Goal: Task Accomplishment & Management: Use online tool/utility

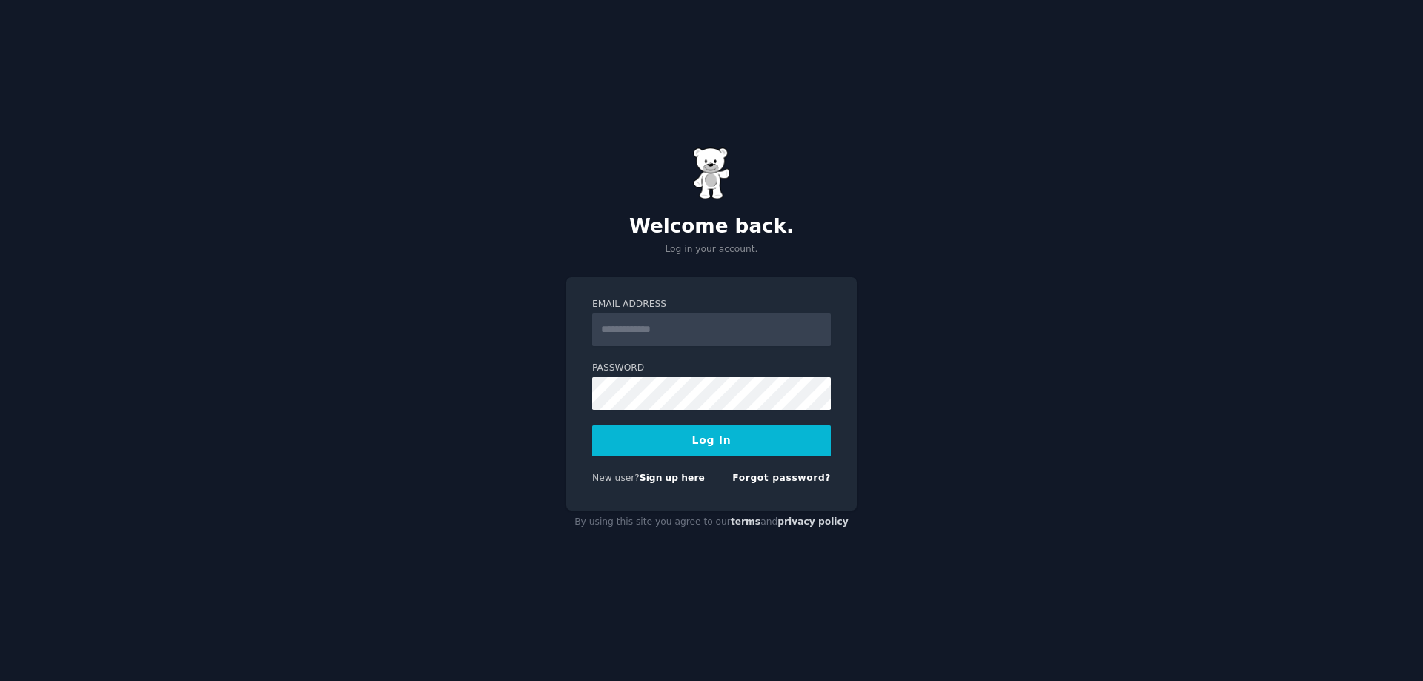
click at [664, 327] on input "Email Address" at bounding box center [711, 330] width 239 height 33
type input "**********"
click at [592, 426] on button "Log In" at bounding box center [711, 441] width 239 height 31
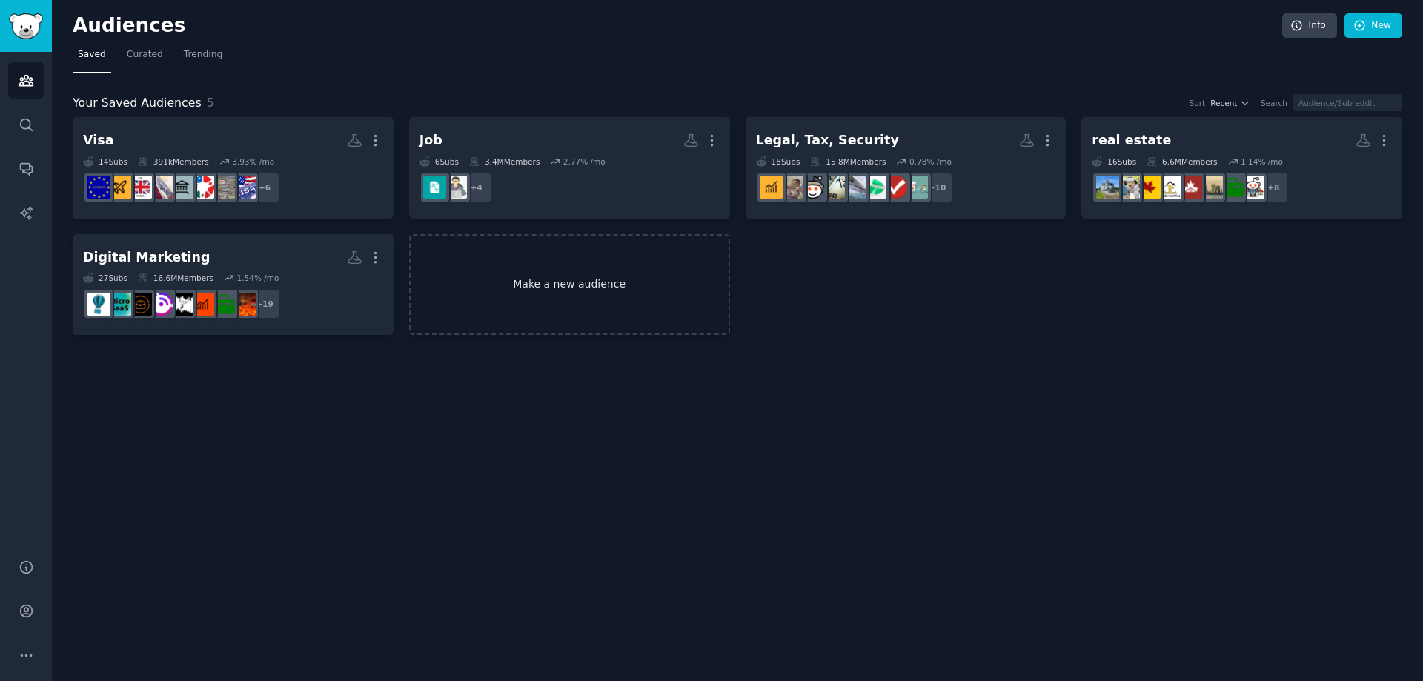
click at [531, 294] on link "Make a new audience" at bounding box center [569, 285] width 321 height 102
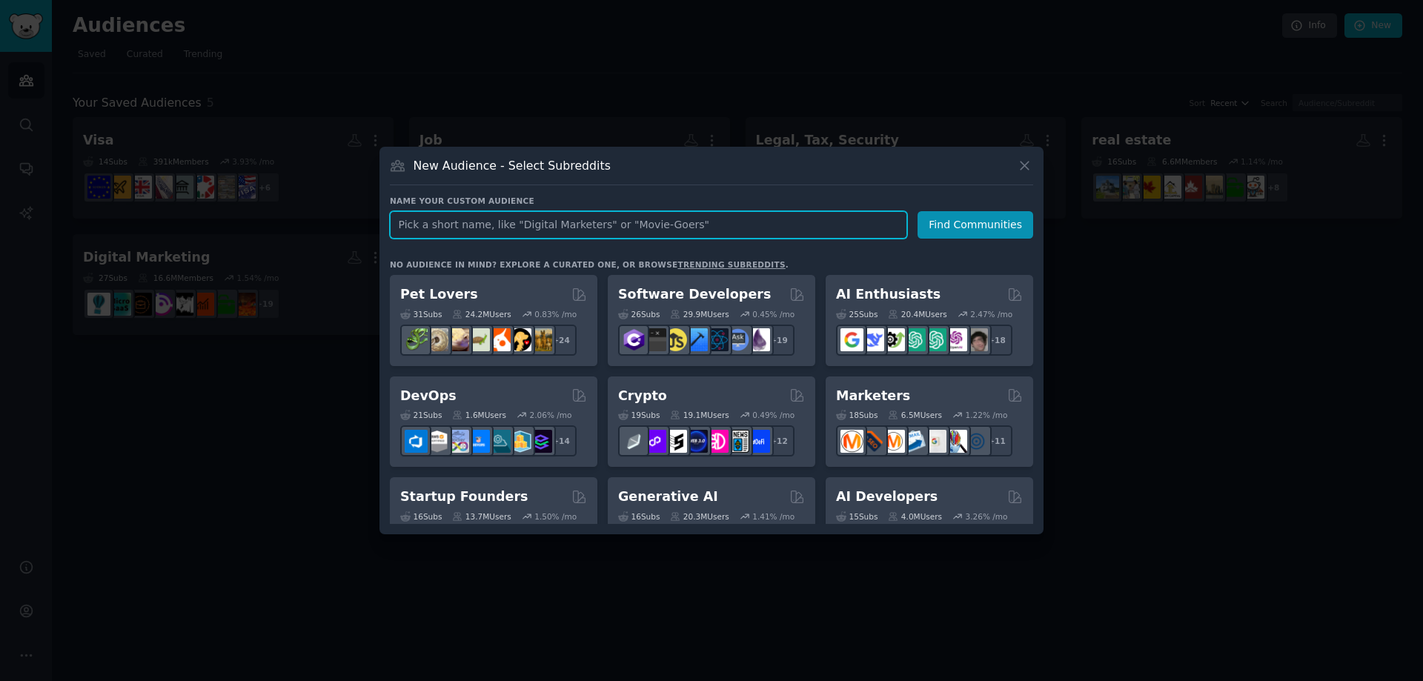
click at [485, 229] on input "text" at bounding box center [648, 224] width 517 height 27
paste input "the_ant_and_the_elephant_2.md"
type input "the_ant_and_the_elephant_2.md"
type input "i"
type input "kid boks"
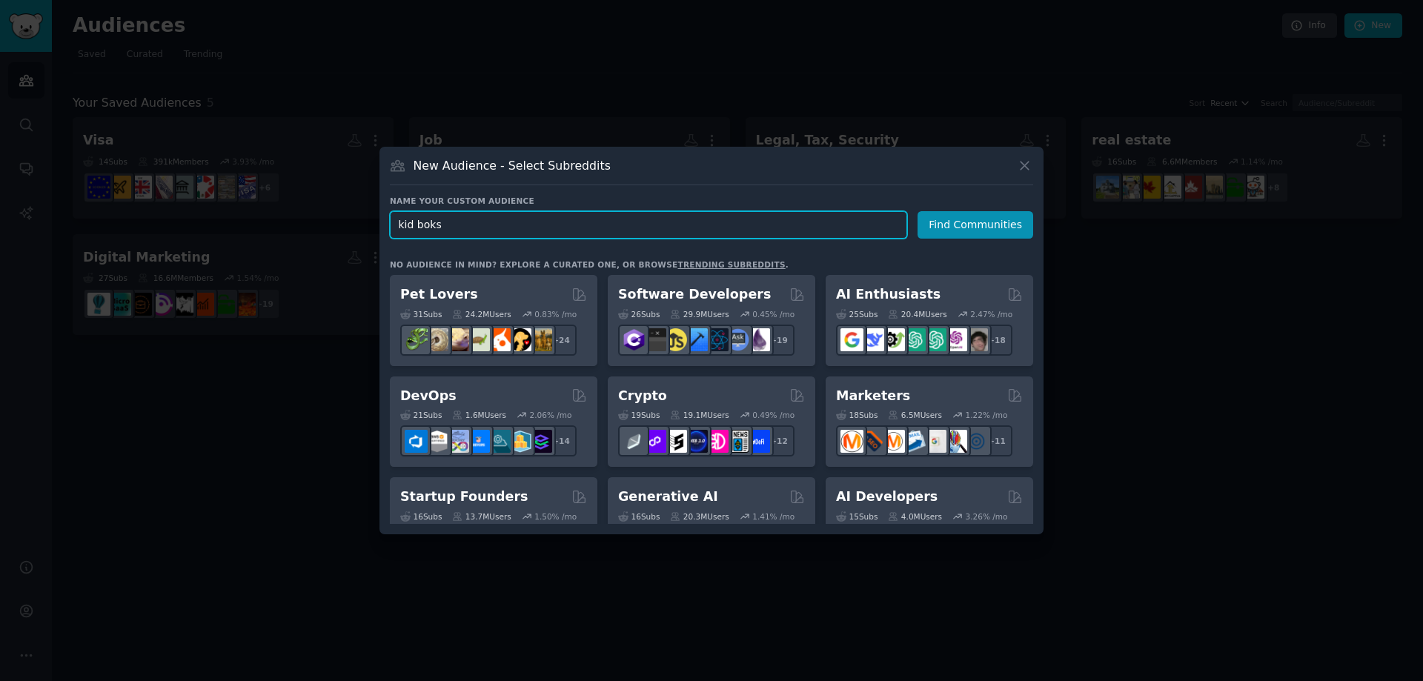
click button "Find Communities" at bounding box center [976, 224] width 116 height 27
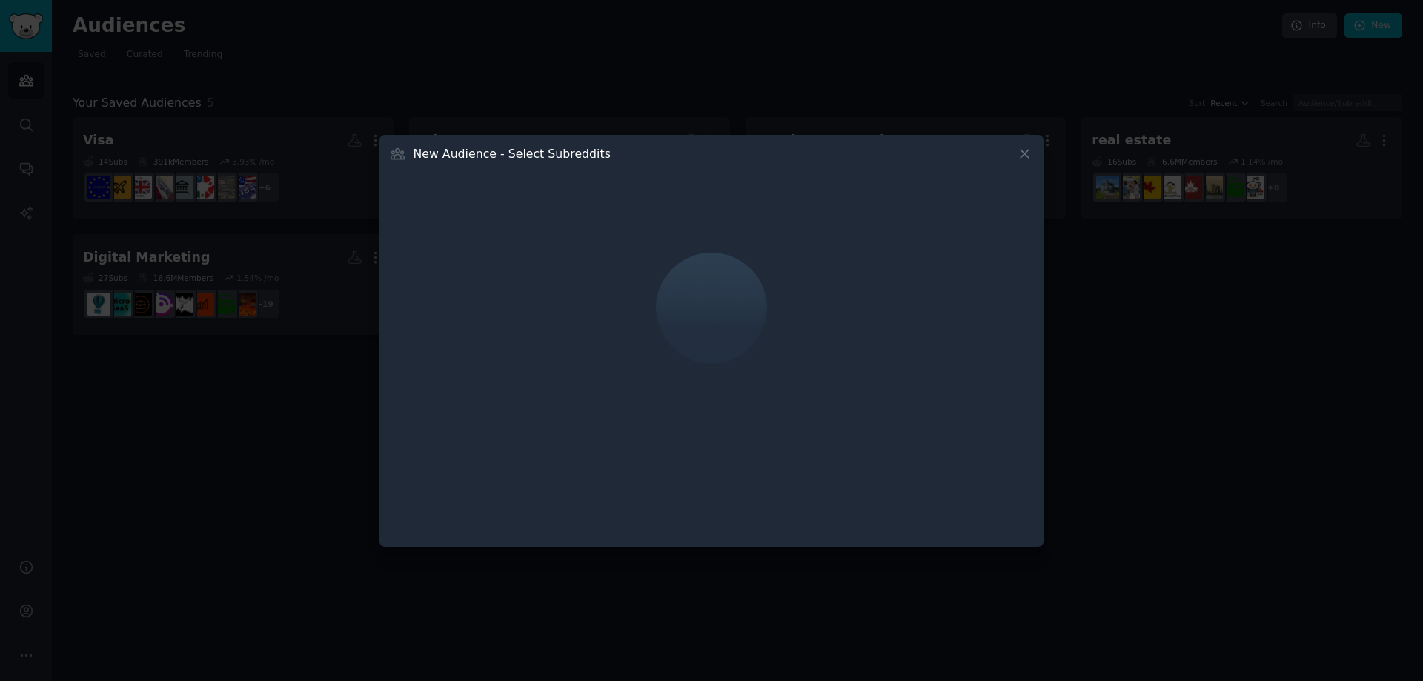
drag, startPoint x: 695, startPoint y: 242, endPoint x: 775, endPoint y: 302, distance: 99.5
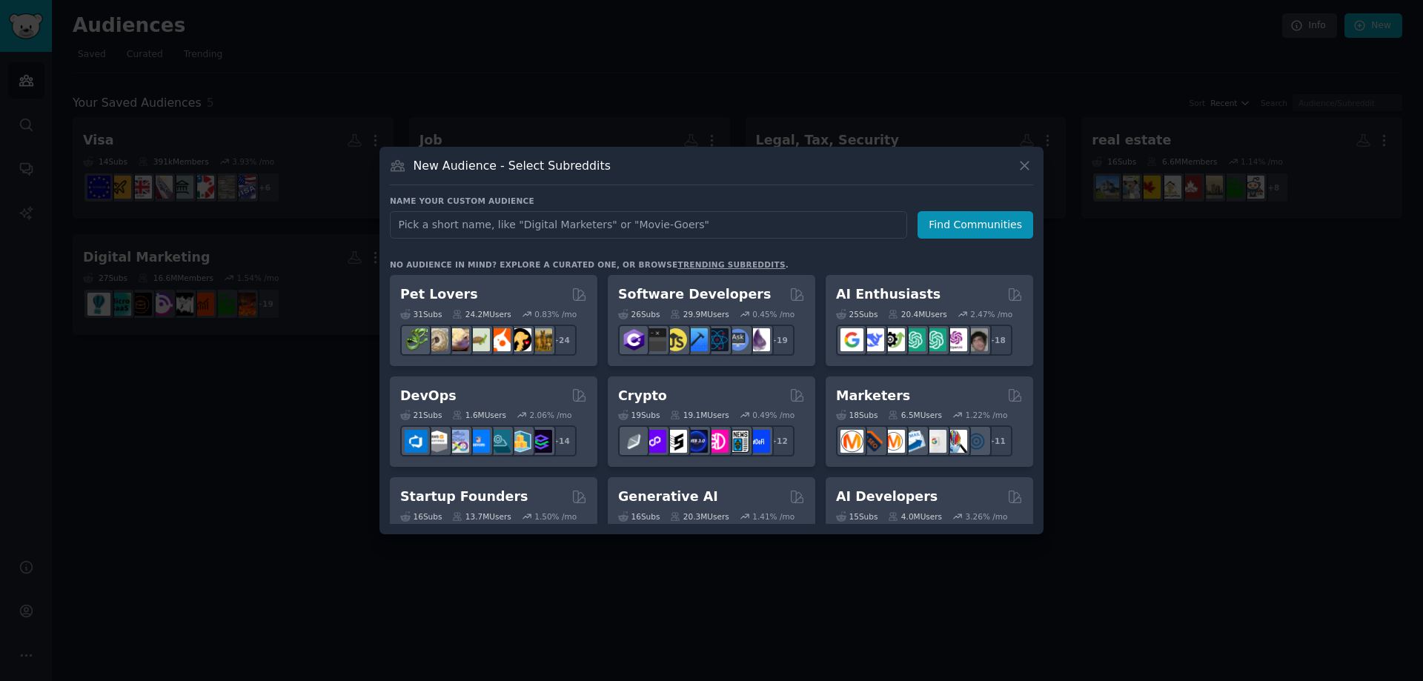
click at [599, 222] on input "text" at bounding box center [648, 224] width 517 height 27
type input "kid books"
click button "Find Communities" at bounding box center [976, 224] width 116 height 27
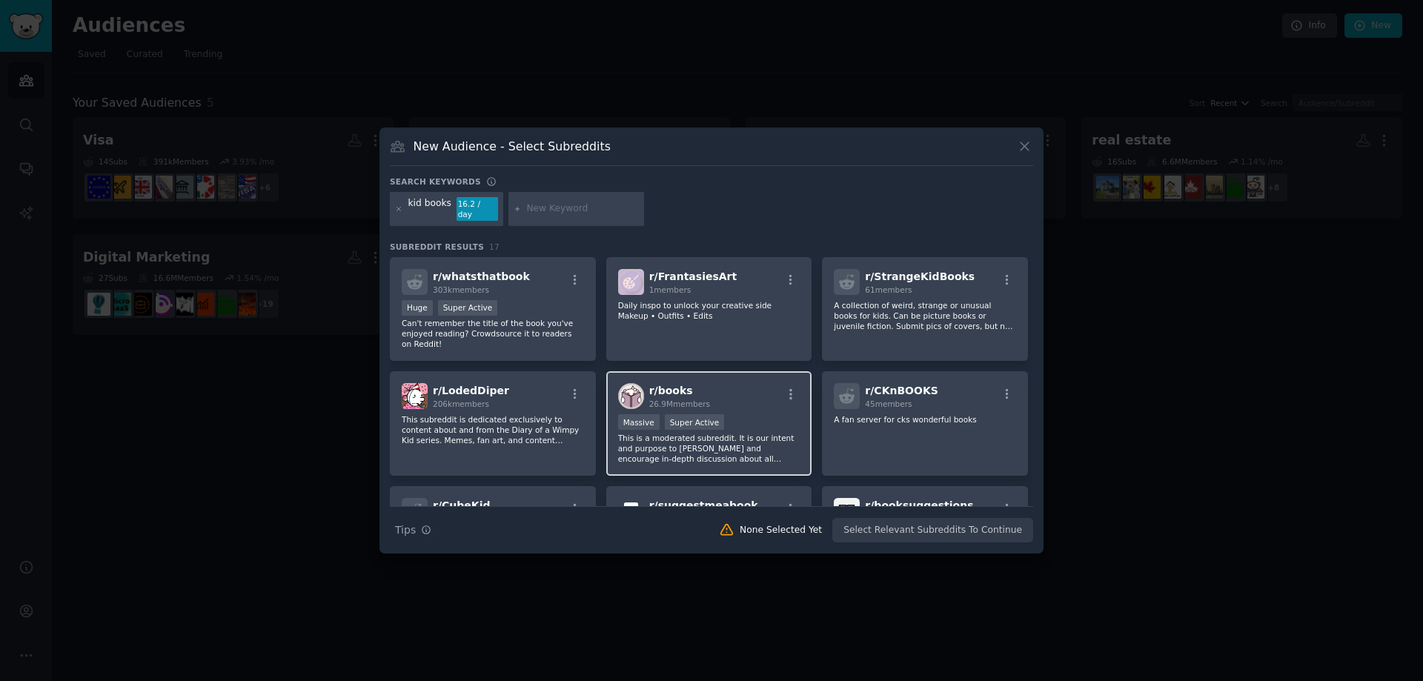
click at [772, 443] on p "This is a moderated subreddit. It is our intent and purpose to foster and encou…" at bounding box center [709, 448] width 182 height 31
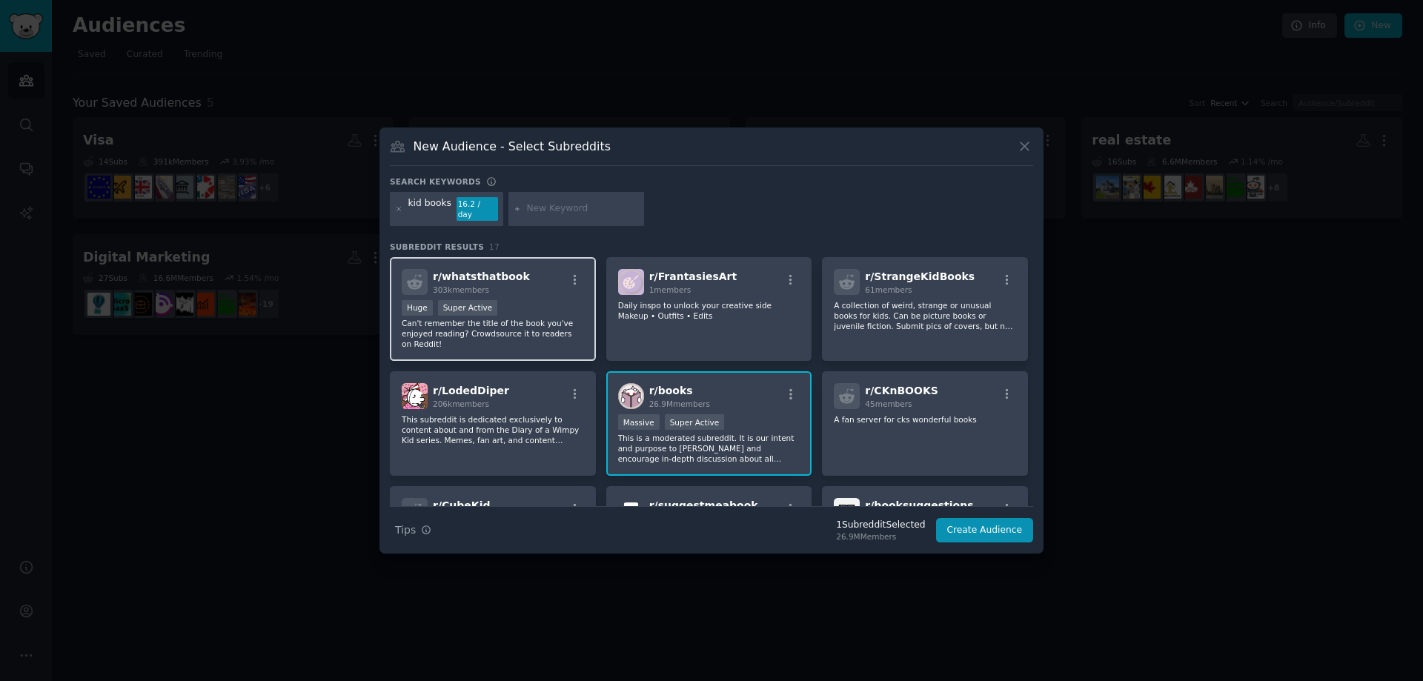
click at [545, 318] on p "Can't remember the title of the book you've enjoyed reading? Crowdsource it to …" at bounding box center [493, 333] width 182 height 31
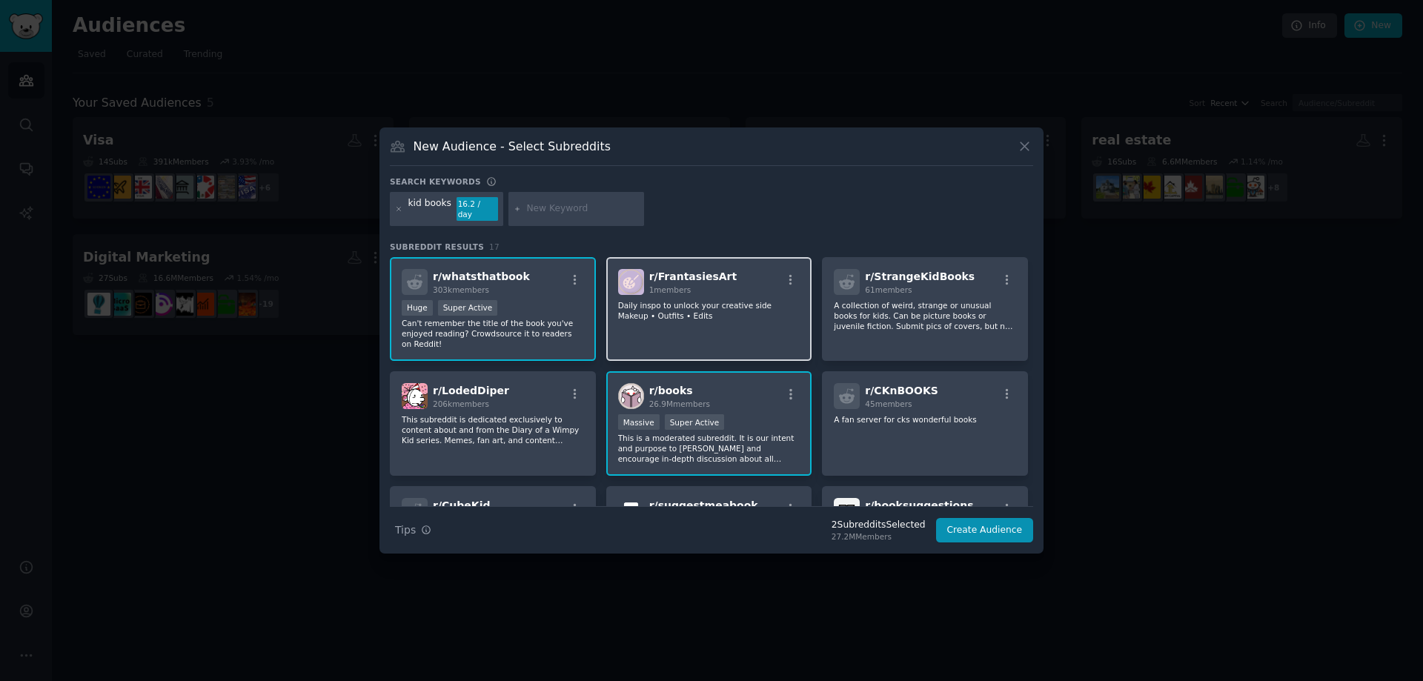
click at [735, 327] on div "r/ FrantasiesArt 1 members Daily inspo to unlock your creative side Makeup • Ou…" at bounding box center [709, 309] width 206 height 105
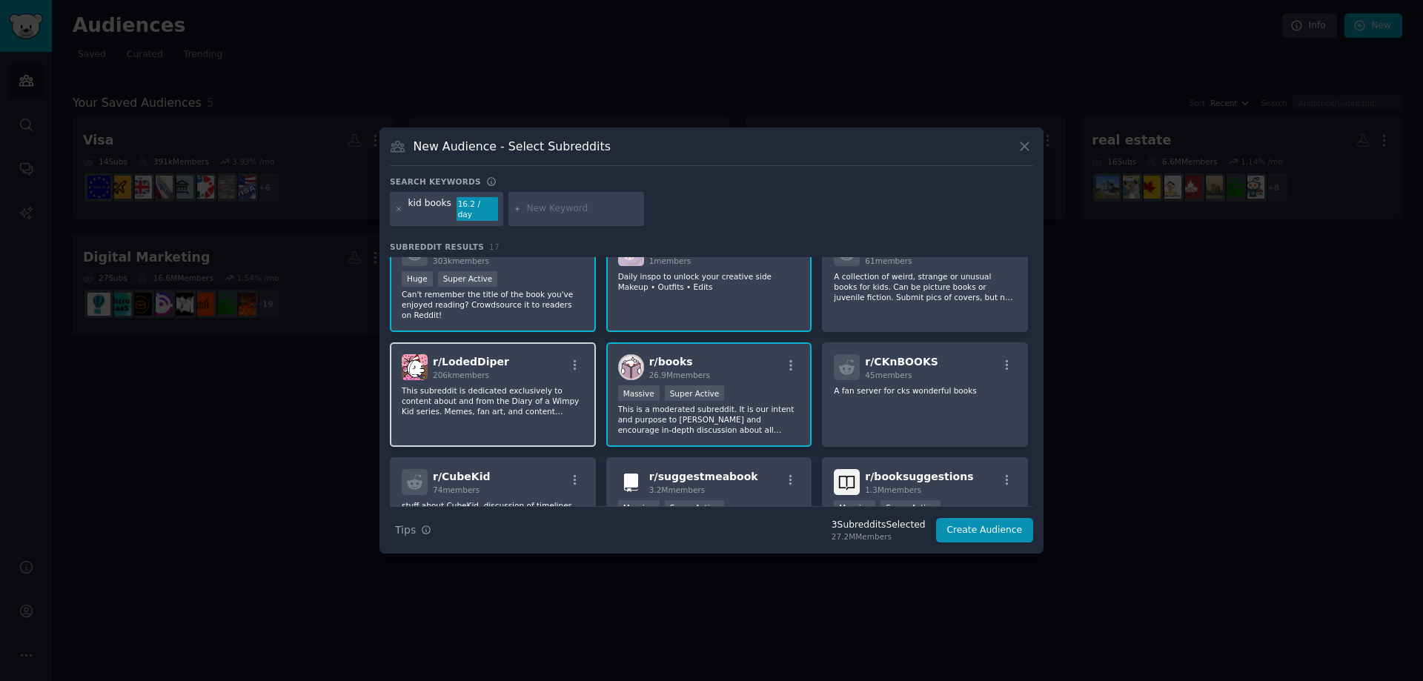
scroll to position [148, 0]
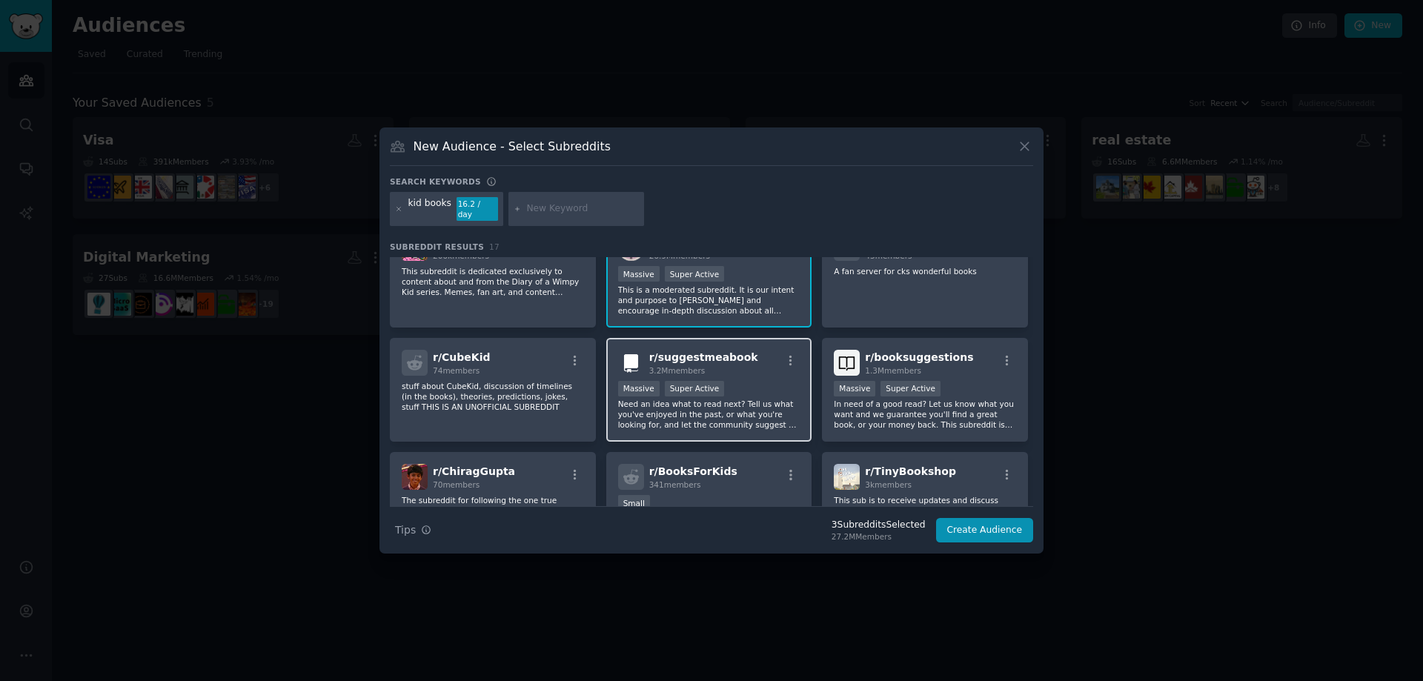
click at [710, 403] on p "Need an idea what to read next? Tell us what you've enjoyed in the past, or wha…" at bounding box center [709, 414] width 182 height 31
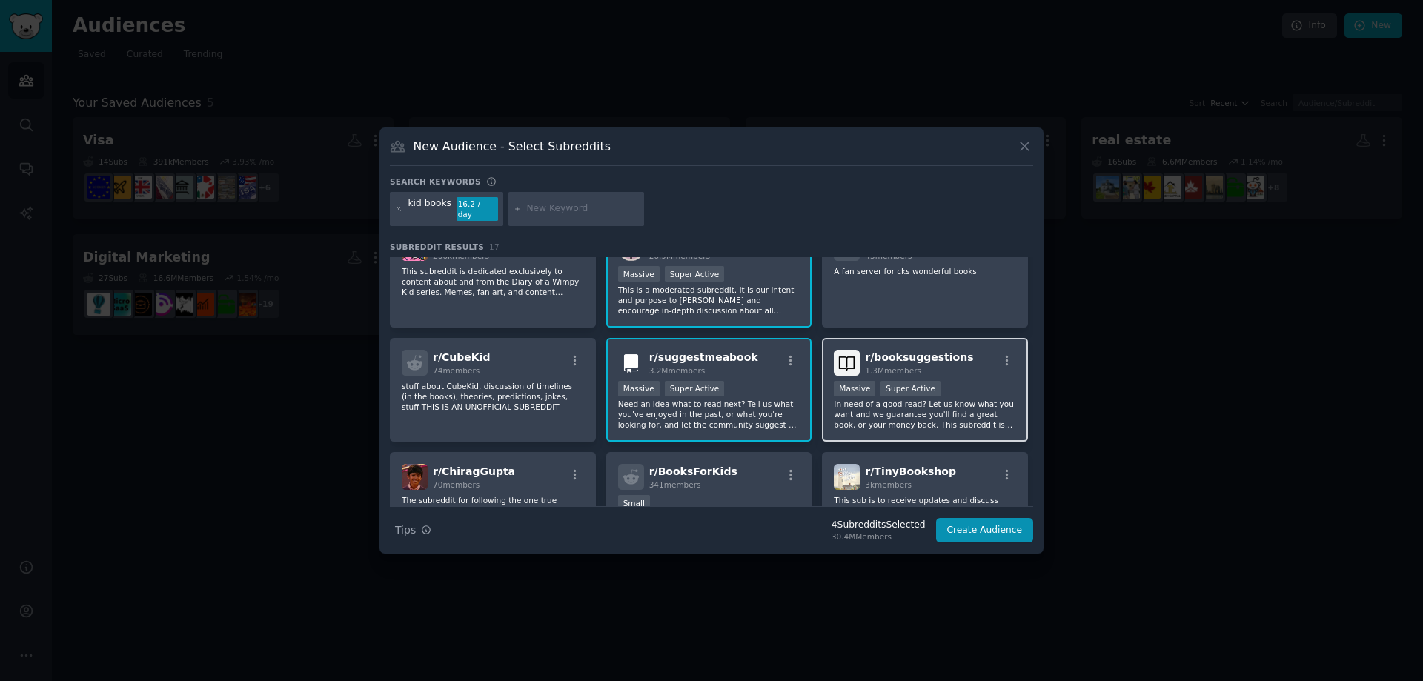
click at [908, 416] on div "r/ booksuggestions 1.3M members Massive Super Active In need of a good read? Le…" at bounding box center [925, 390] width 206 height 105
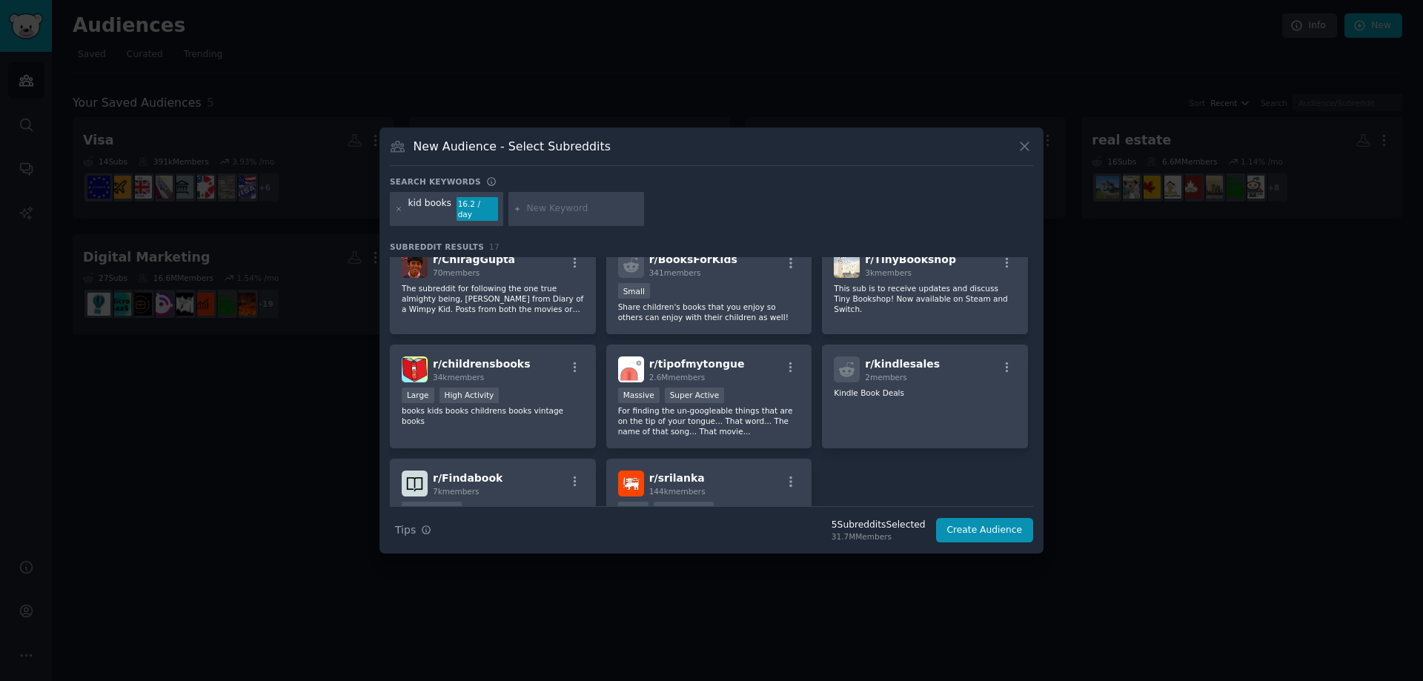
scroll to position [371, 0]
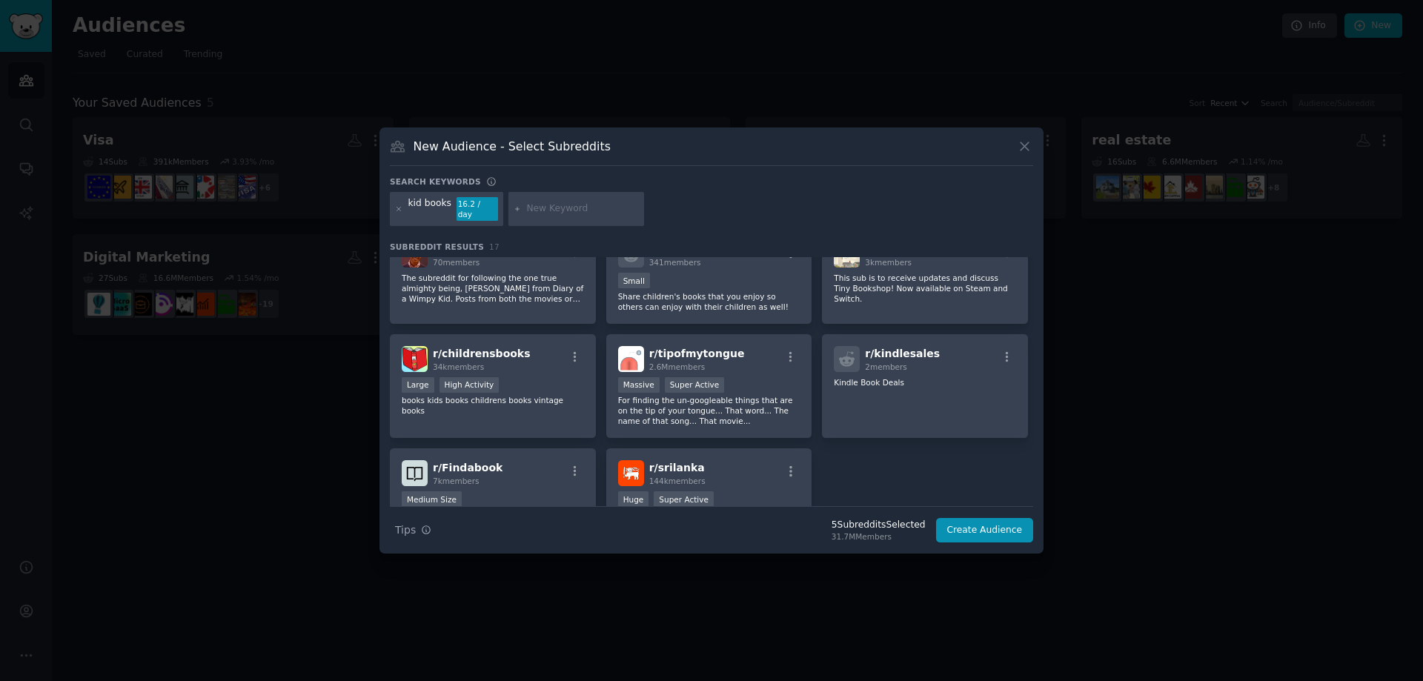
click at [552, 209] on input "text" at bounding box center [582, 208] width 113 height 13
type input "baby books"
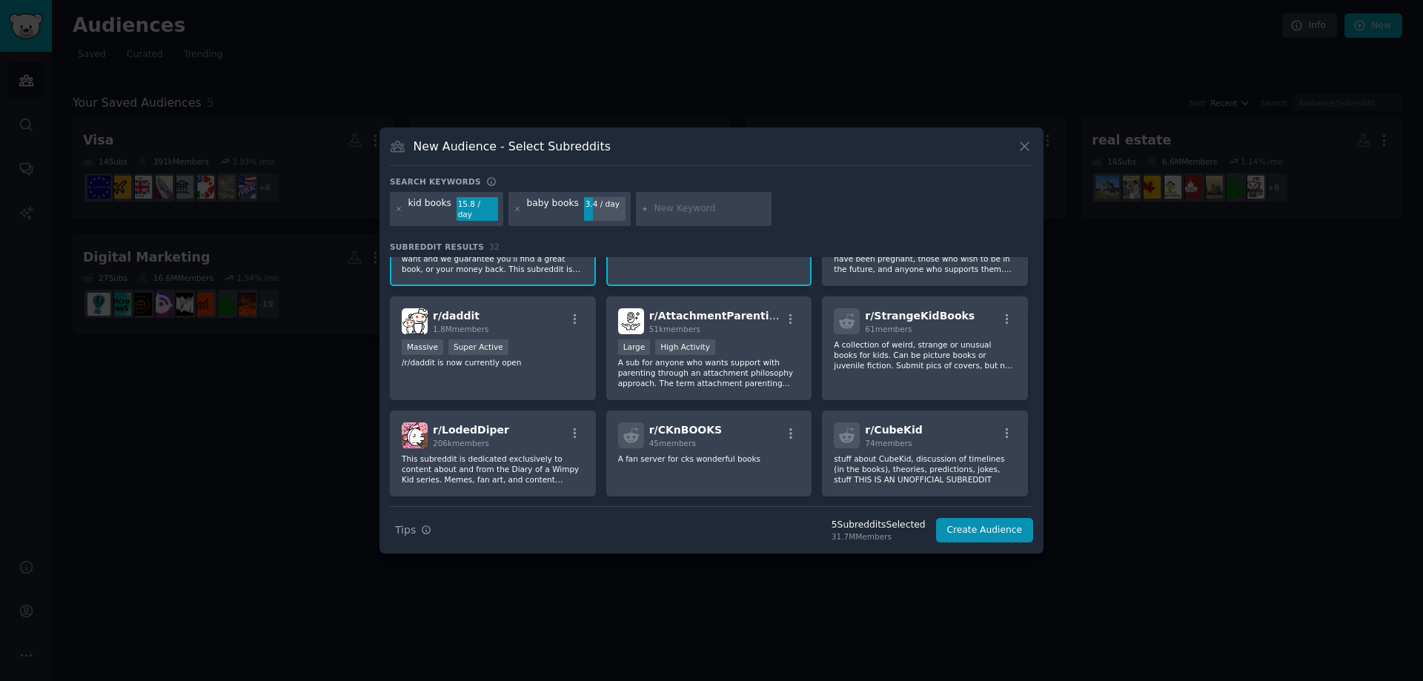
scroll to position [222, 0]
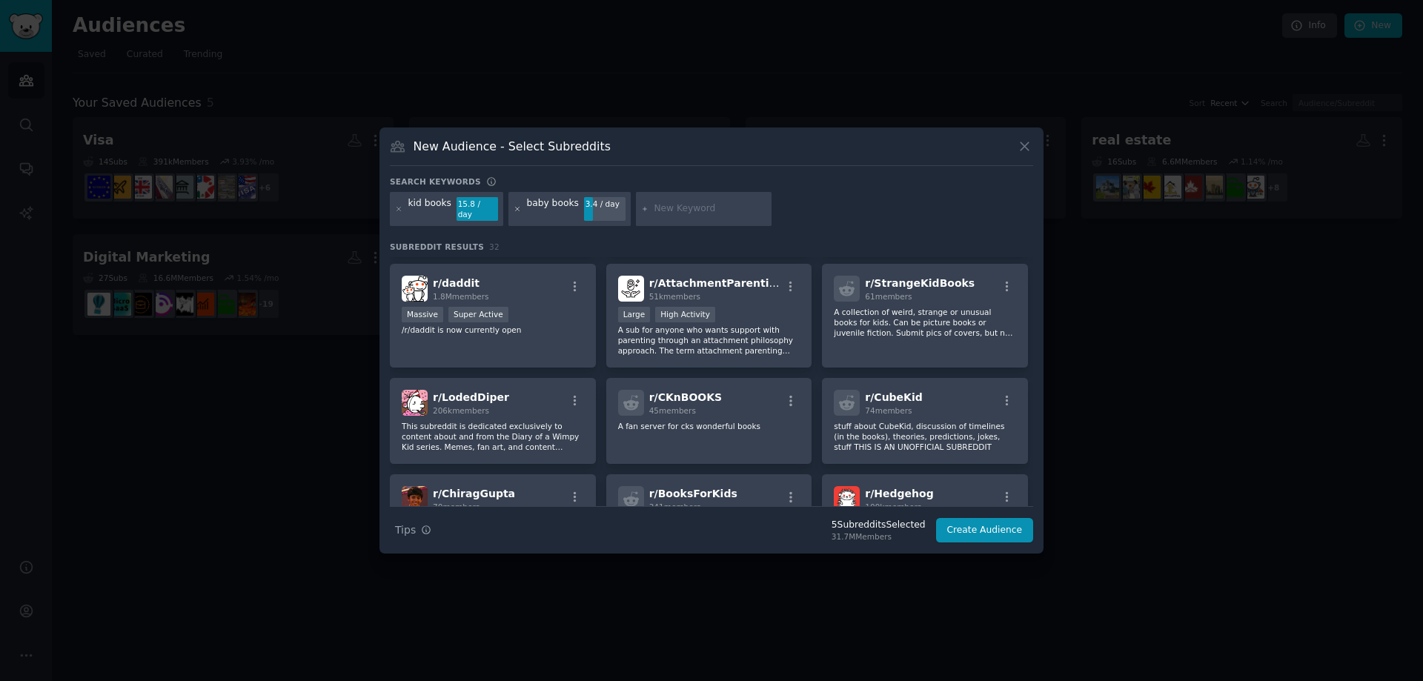
click at [514, 211] on icon at bounding box center [518, 209] width 8 height 8
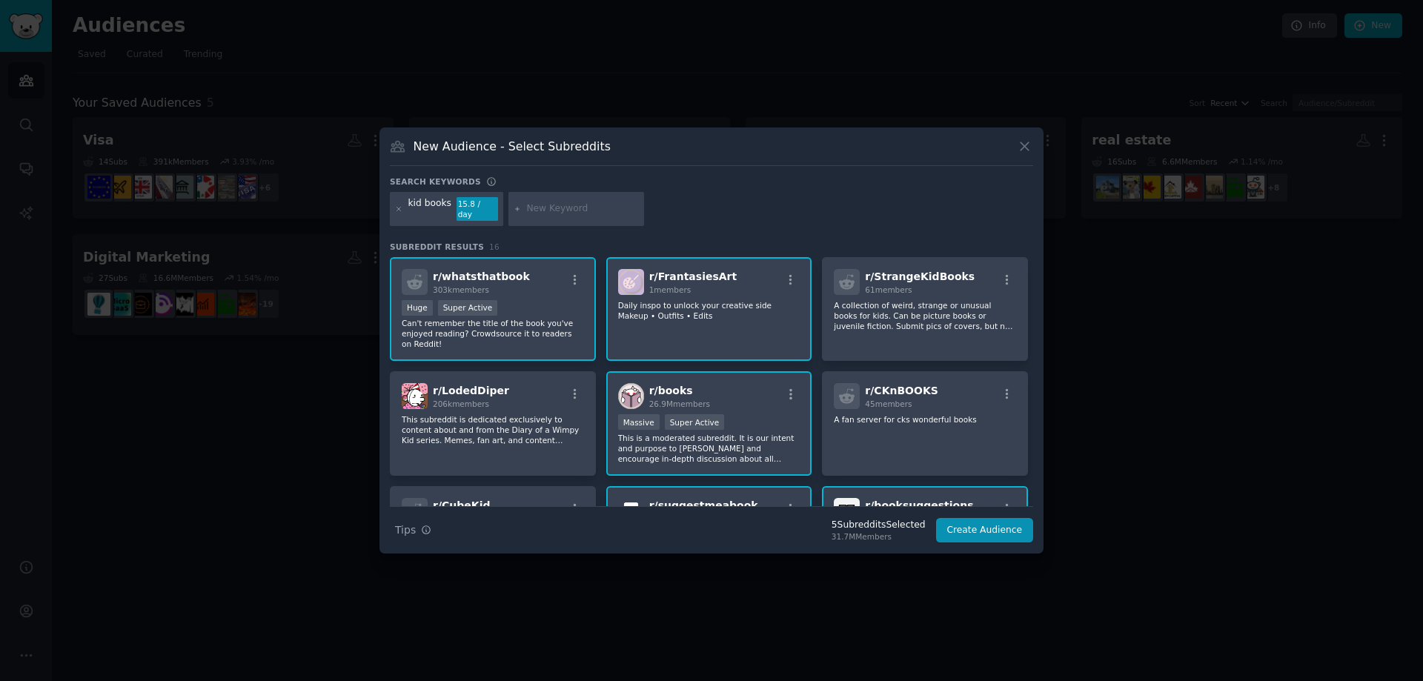
click at [570, 205] on input "text" at bounding box center [582, 208] width 113 height 13
type input "s"
type input "night story books"
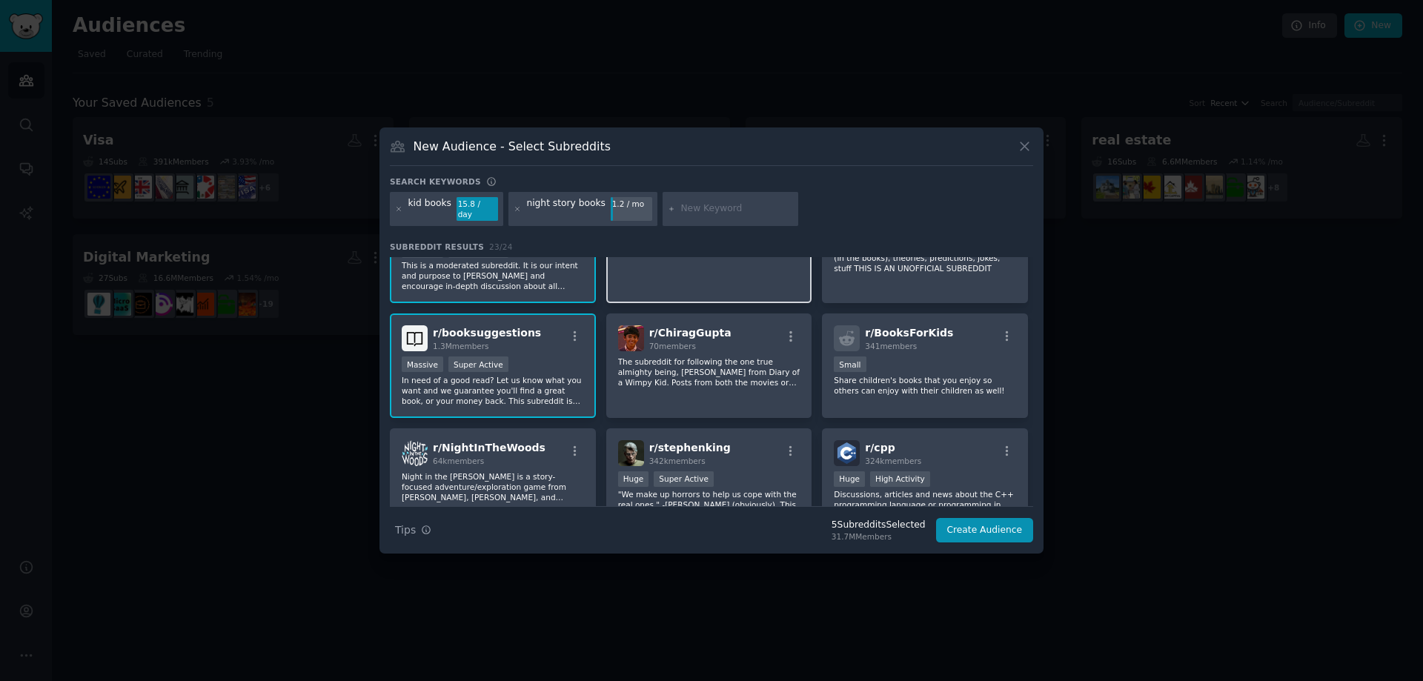
scroll to position [297, 0]
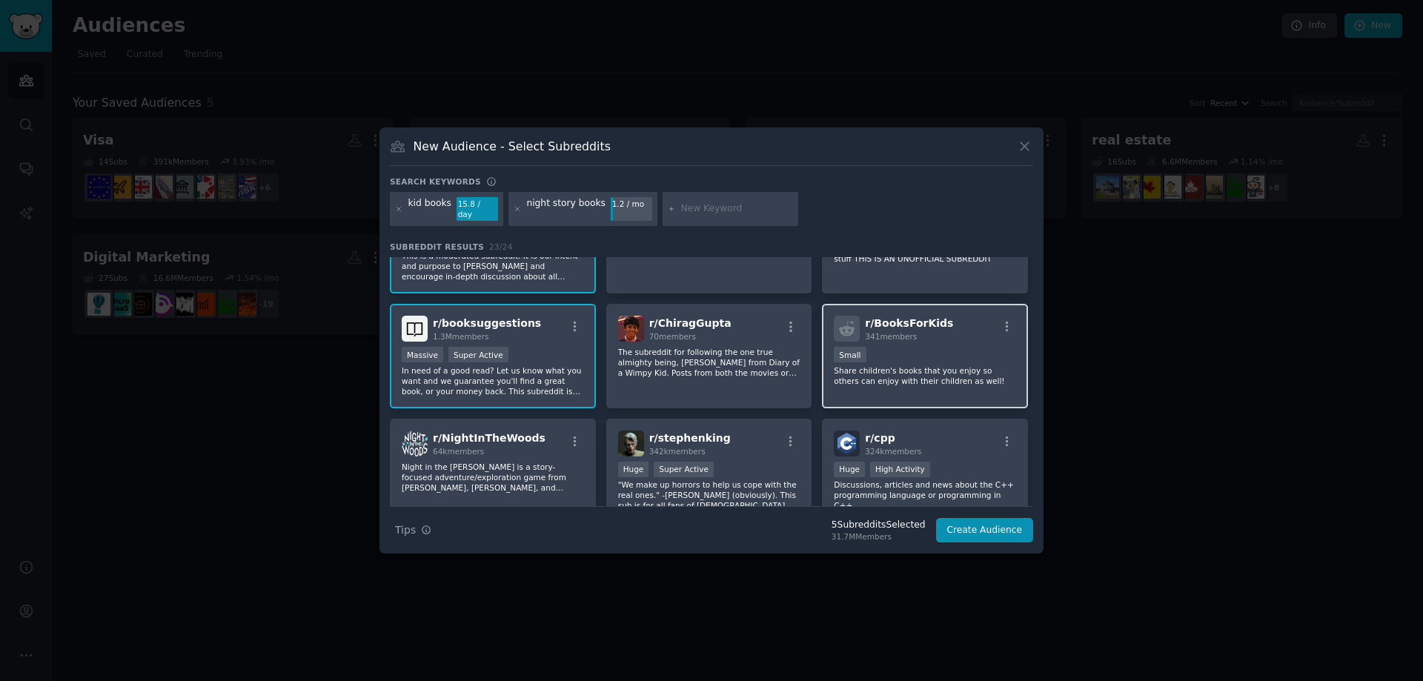
click at [870, 388] on div "r/ BooksForKids 341 members Small Share children's books that you enjoy so othe…" at bounding box center [925, 356] width 206 height 105
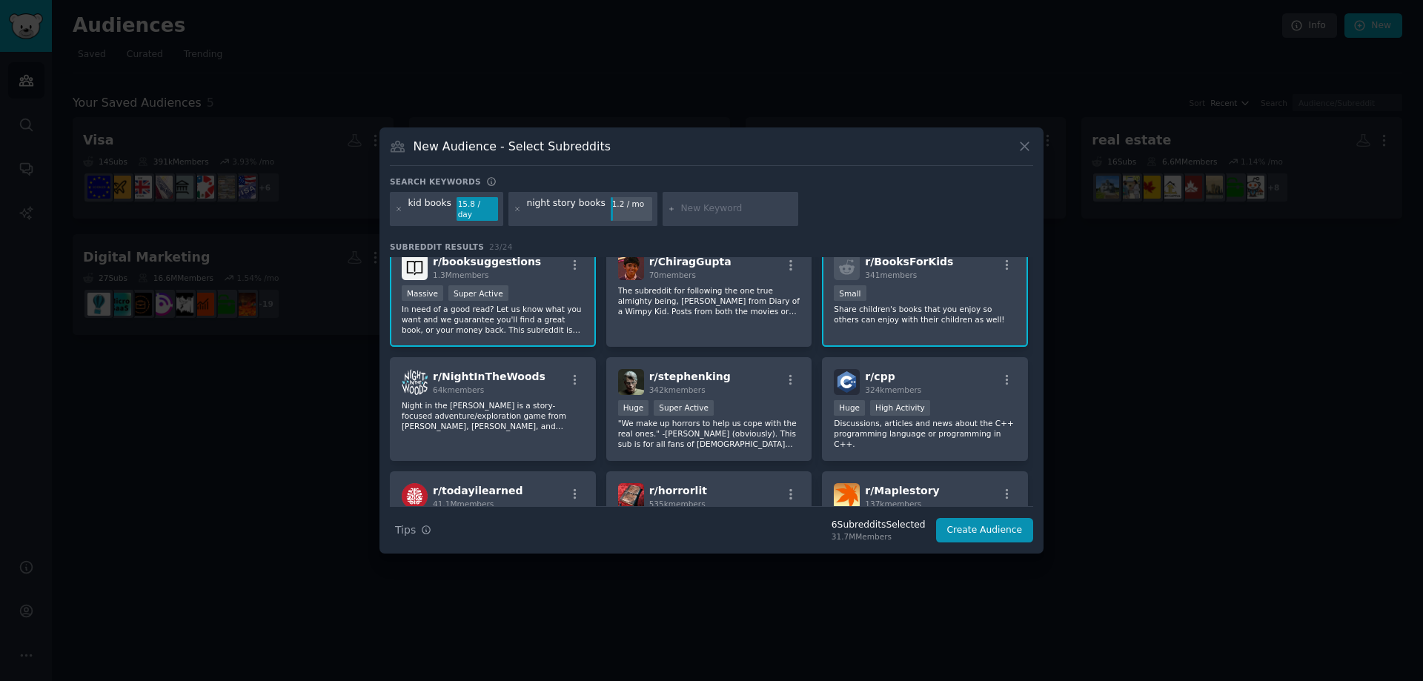
scroll to position [371, 0]
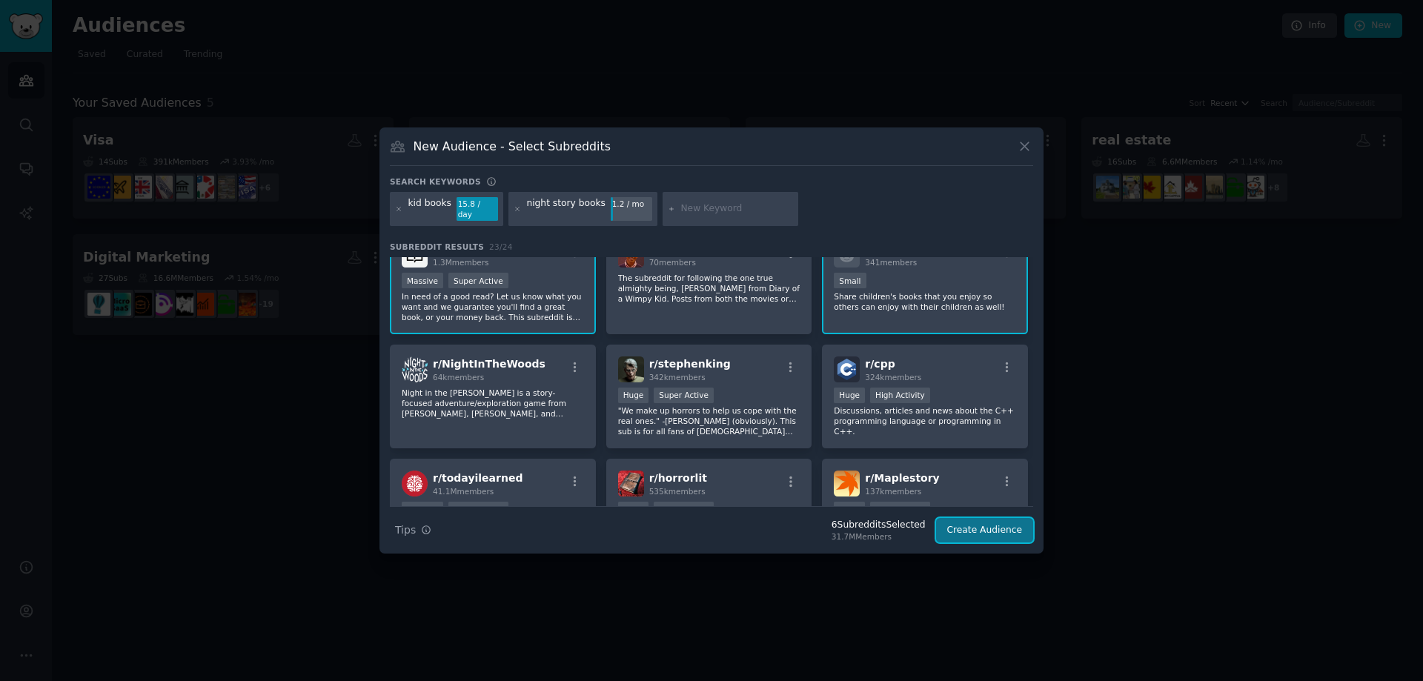
click at [985, 526] on button "Create Audience" at bounding box center [985, 530] width 98 height 25
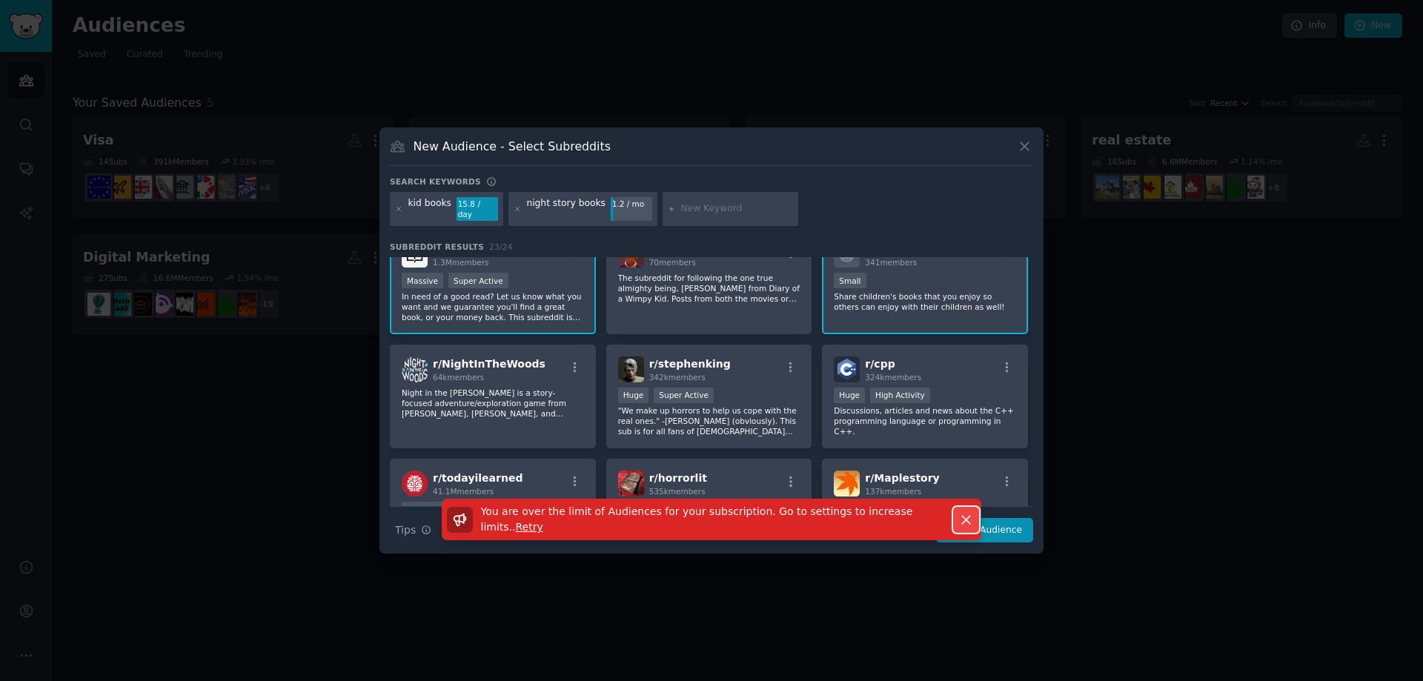
click at [959, 515] on icon "button" at bounding box center [967, 520] width 16 height 16
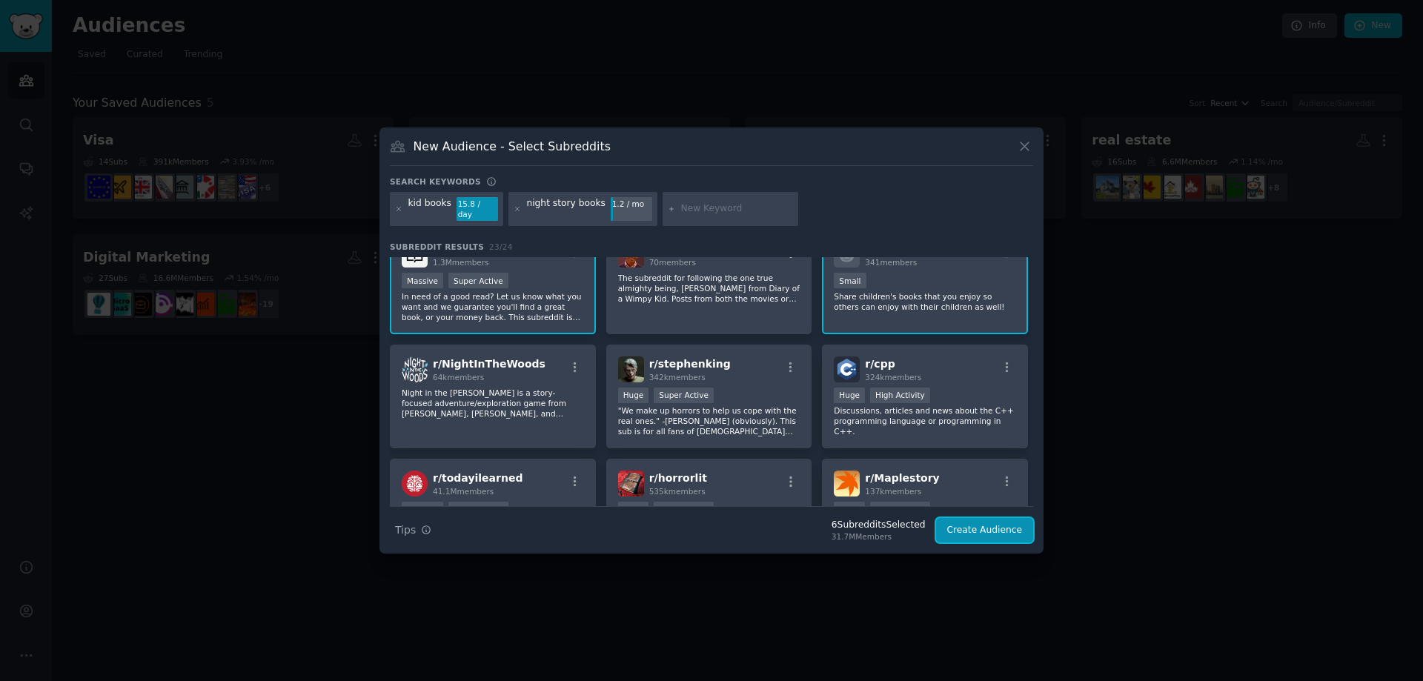
click at [995, 522] on button "Create Audience" at bounding box center [985, 530] width 98 height 25
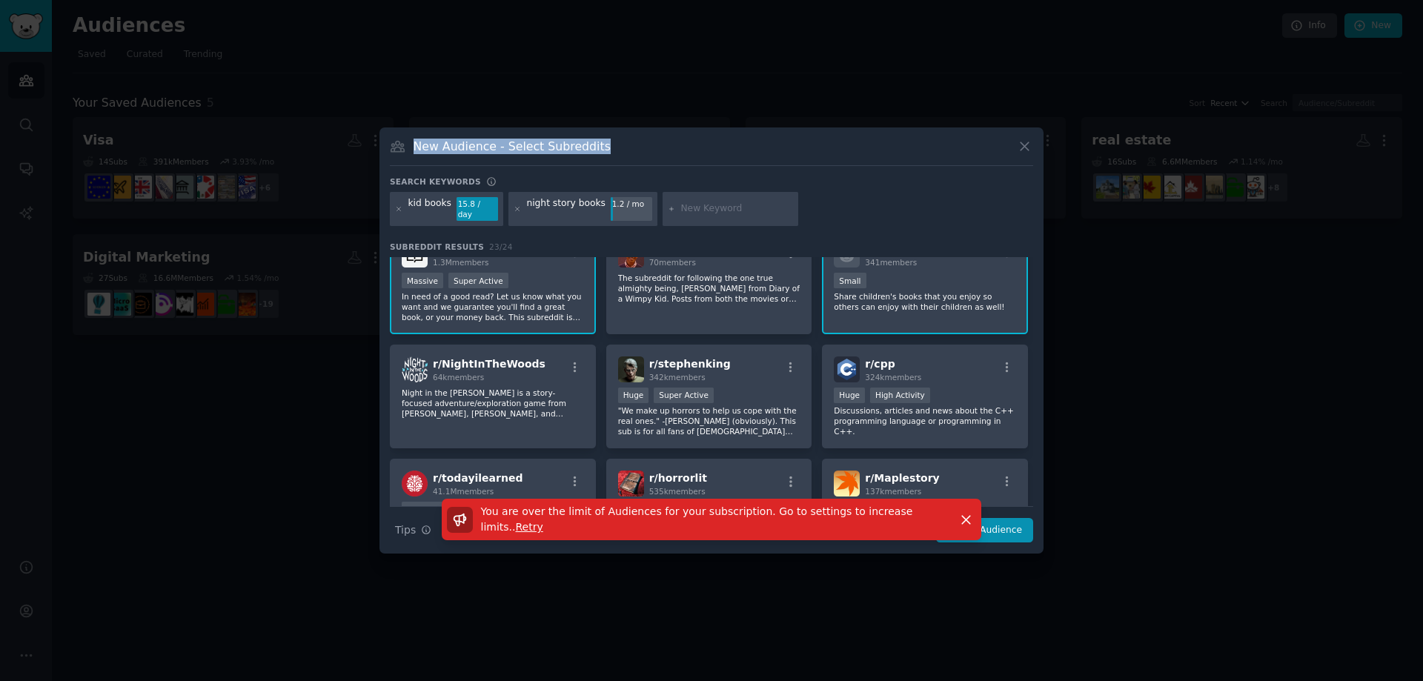
drag, startPoint x: 680, startPoint y: 146, endPoint x: 962, endPoint y: 125, distance: 282.5
click at [961, 125] on div "​ New Audience - Select Subreddits Search keywords kid books 15.8 / day night s…" at bounding box center [711, 340] width 1413 height 681
click at [968, 513] on icon "button" at bounding box center [967, 520] width 16 height 16
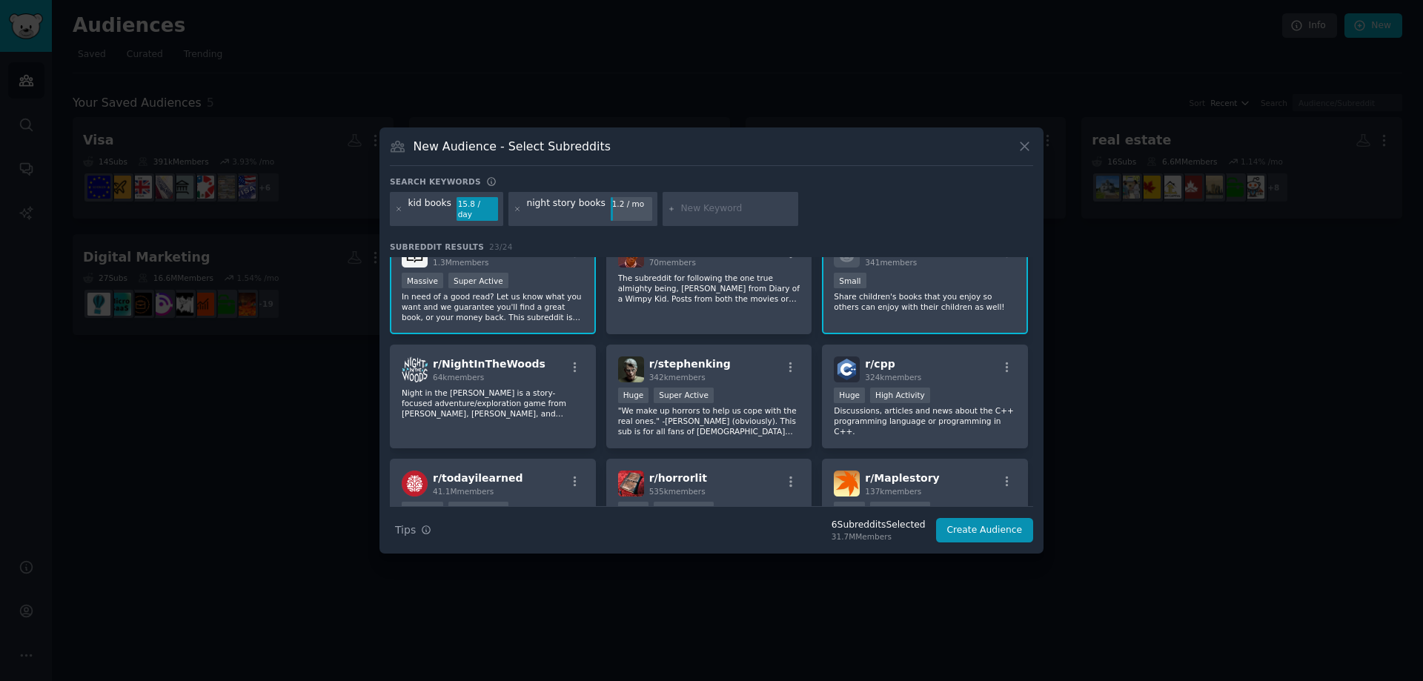
click at [1010, 158] on div "New Audience - Select Subreddits" at bounding box center [712, 152] width 644 height 28
click at [1019, 151] on icon at bounding box center [1025, 147] width 16 height 16
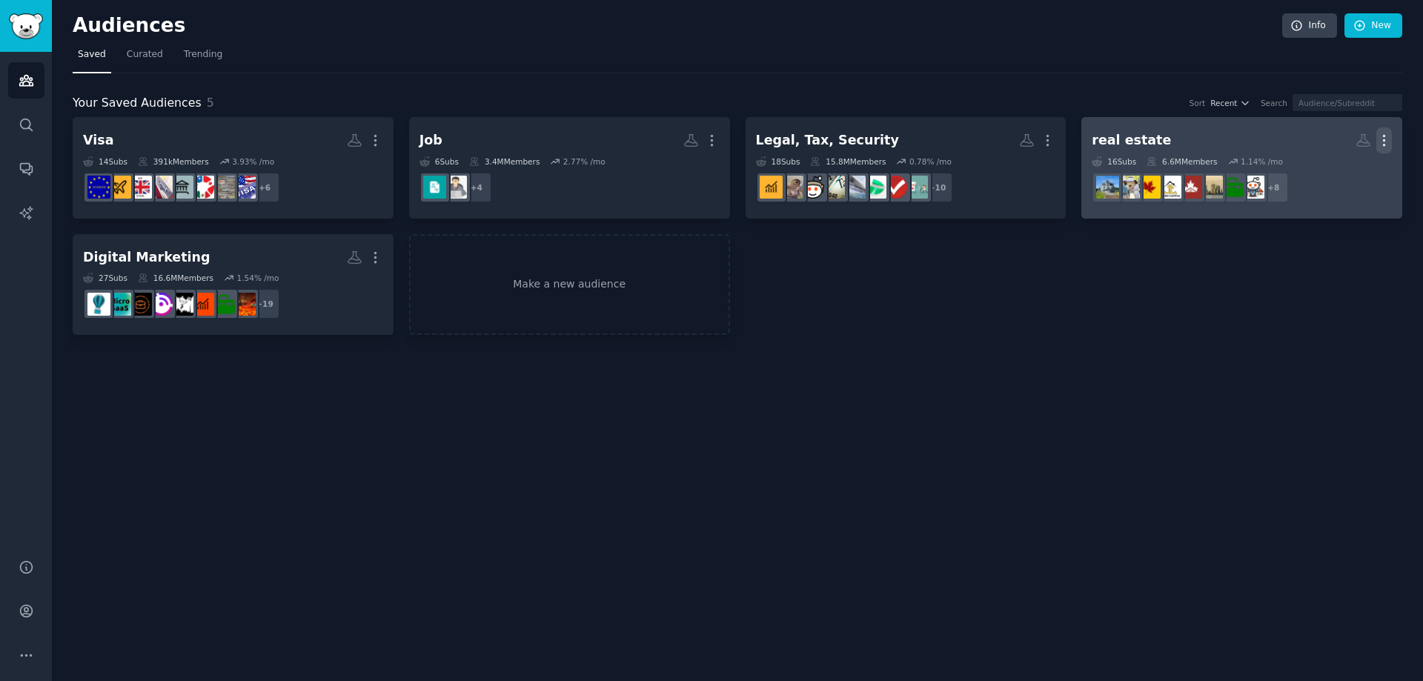
click at [1386, 148] on button "More" at bounding box center [1385, 141] width 16 height 26
click at [1320, 165] on icon at bounding box center [1314, 172] width 16 height 16
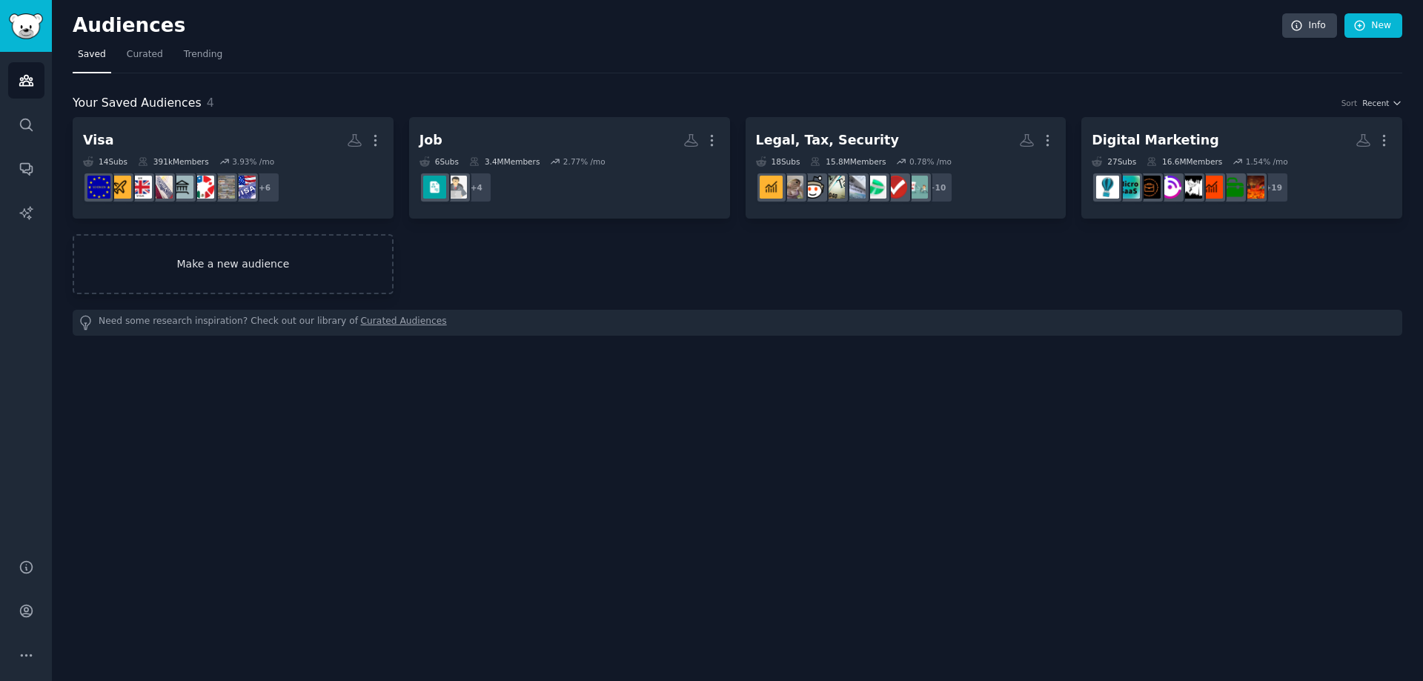
click at [308, 242] on link "Make a new audience" at bounding box center [233, 264] width 321 height 60
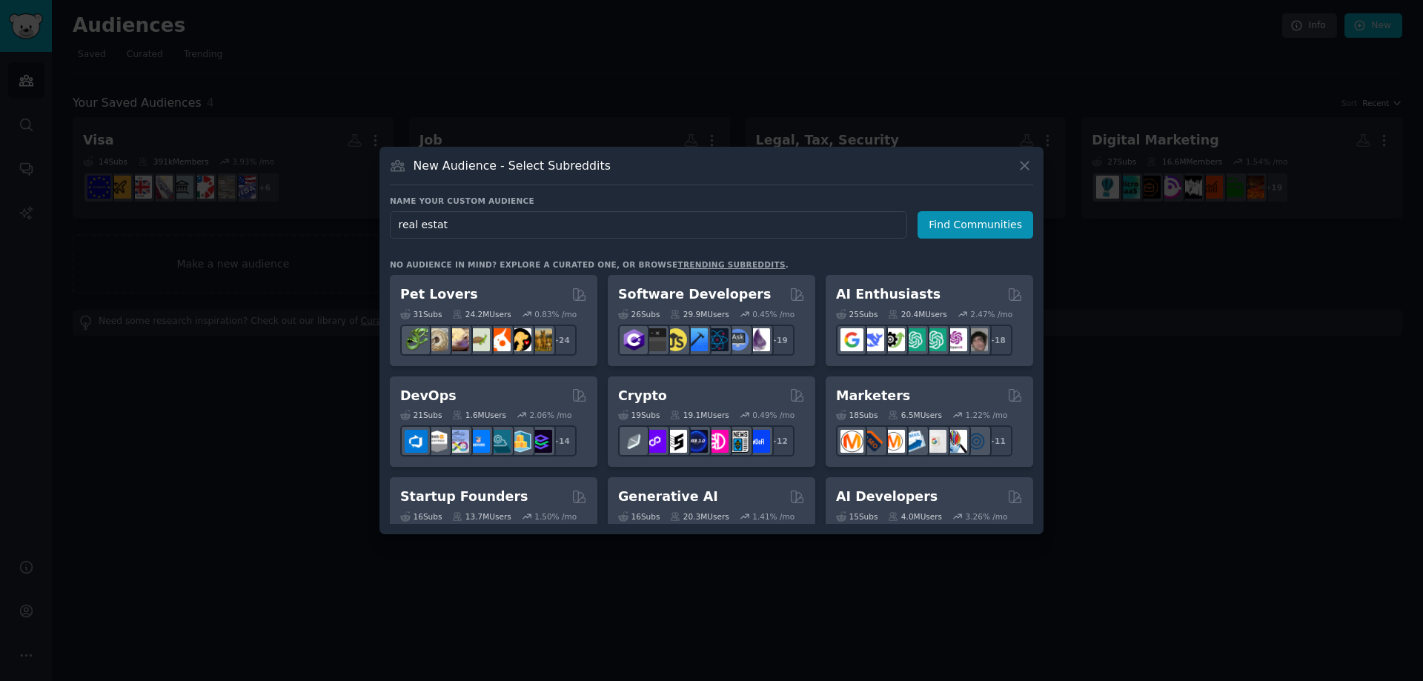
type input "real estate"
type input "r"
type input "crypto"
click button "Find Communities" at bounding box center [976, 224] width 116 height 27
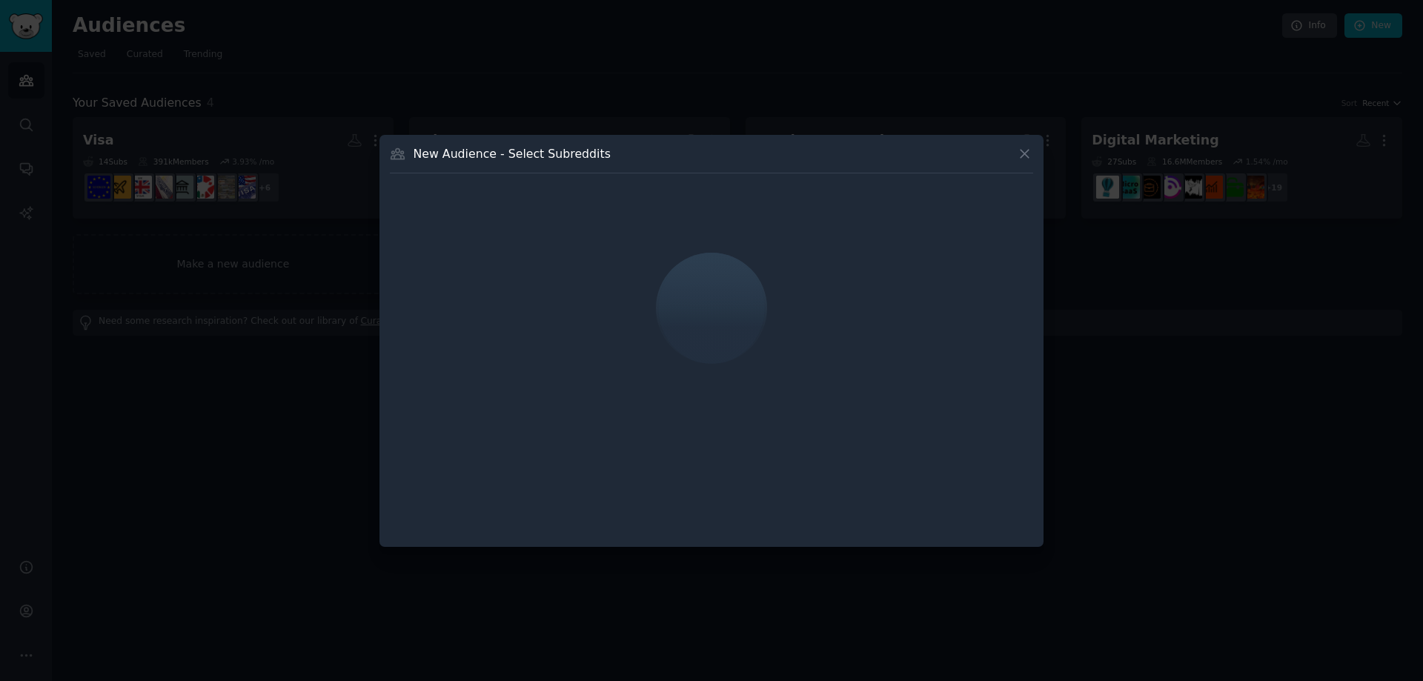
drag, startPoint x: 600, startPoint y: 277, endPoint x: 810, endPoint y: 240, distance: 213.1
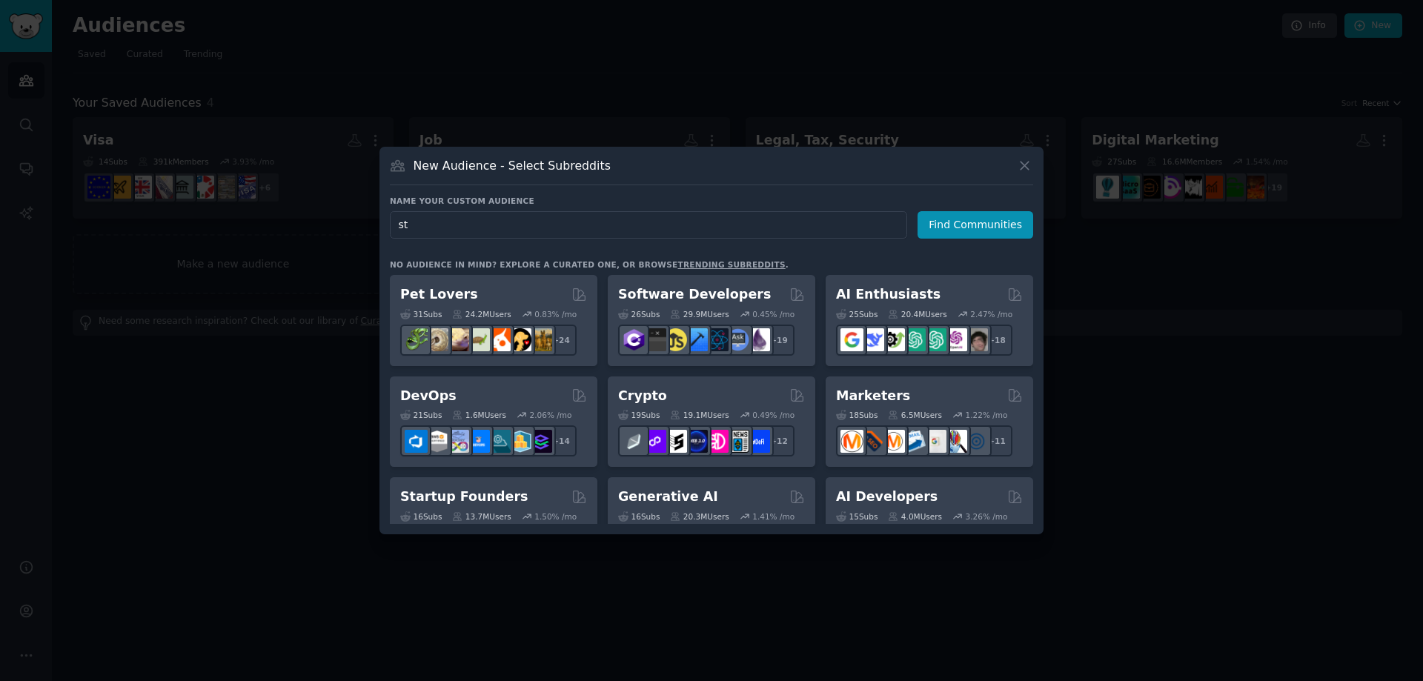
type input "s"
type input "baby books"
click button "Find Communities" at bounding box center [976, 224] width 116 height 27
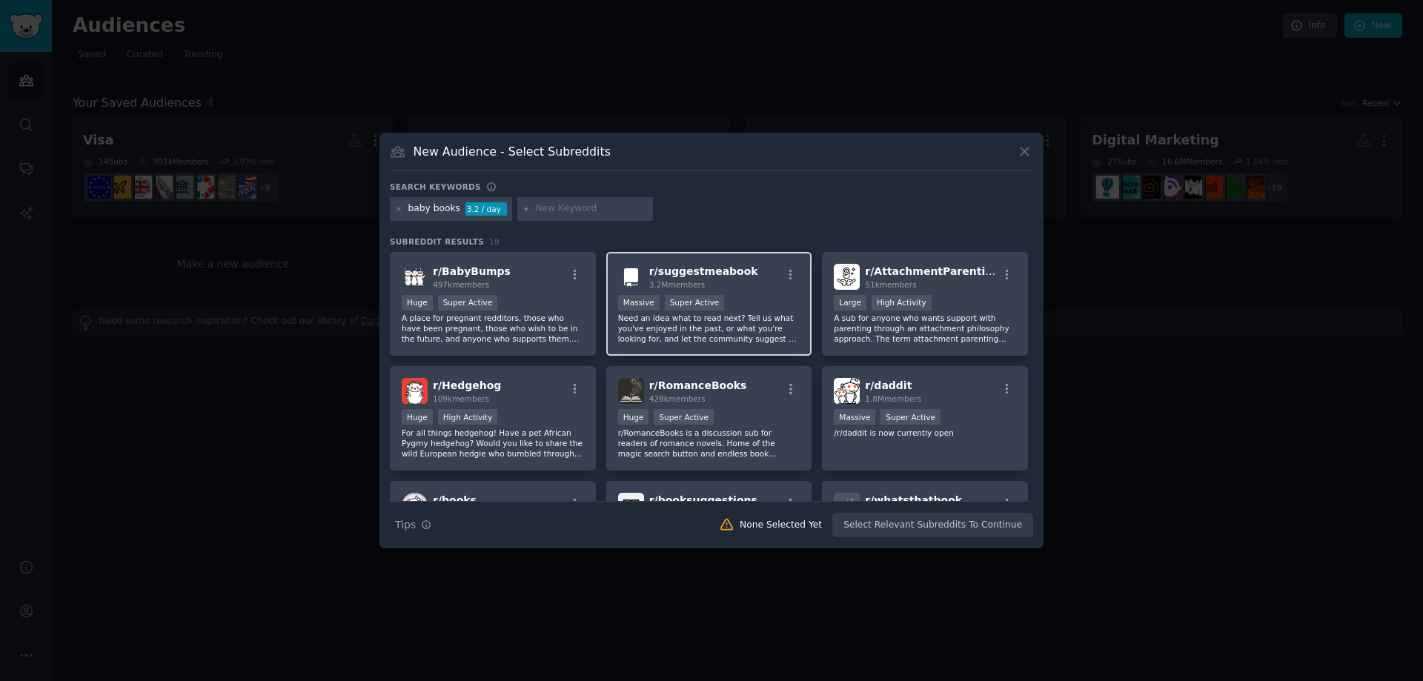
click at [738, 284] on div "r/ suggestmeabook 3.2M members" at bounding box center [709, 277] width 182 height 26
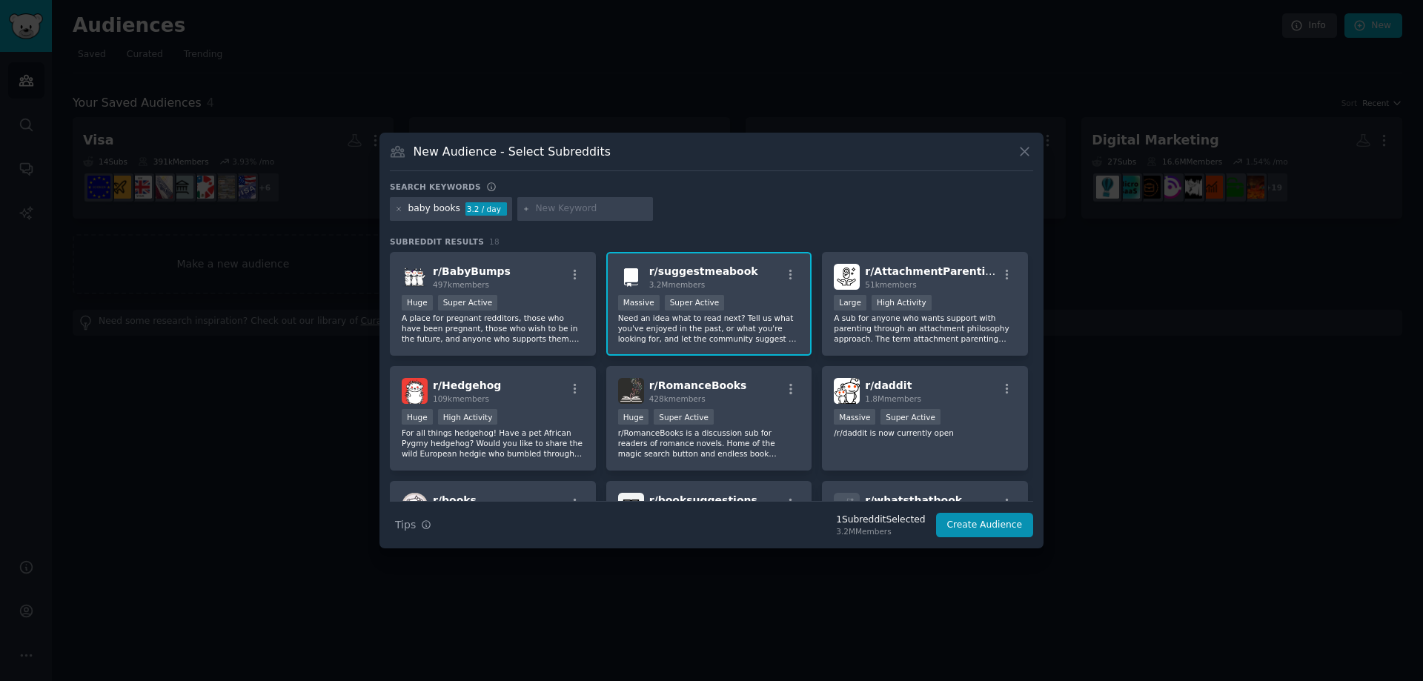
click at [569, 221] on div "baby books 3.2 / day" at bounding box center [712, 211] width 644 height 29
click at [558, 209] on input "text" at bounding box center [591, 208] width 113 height 13
type input "k"
type input "story telling picture books"
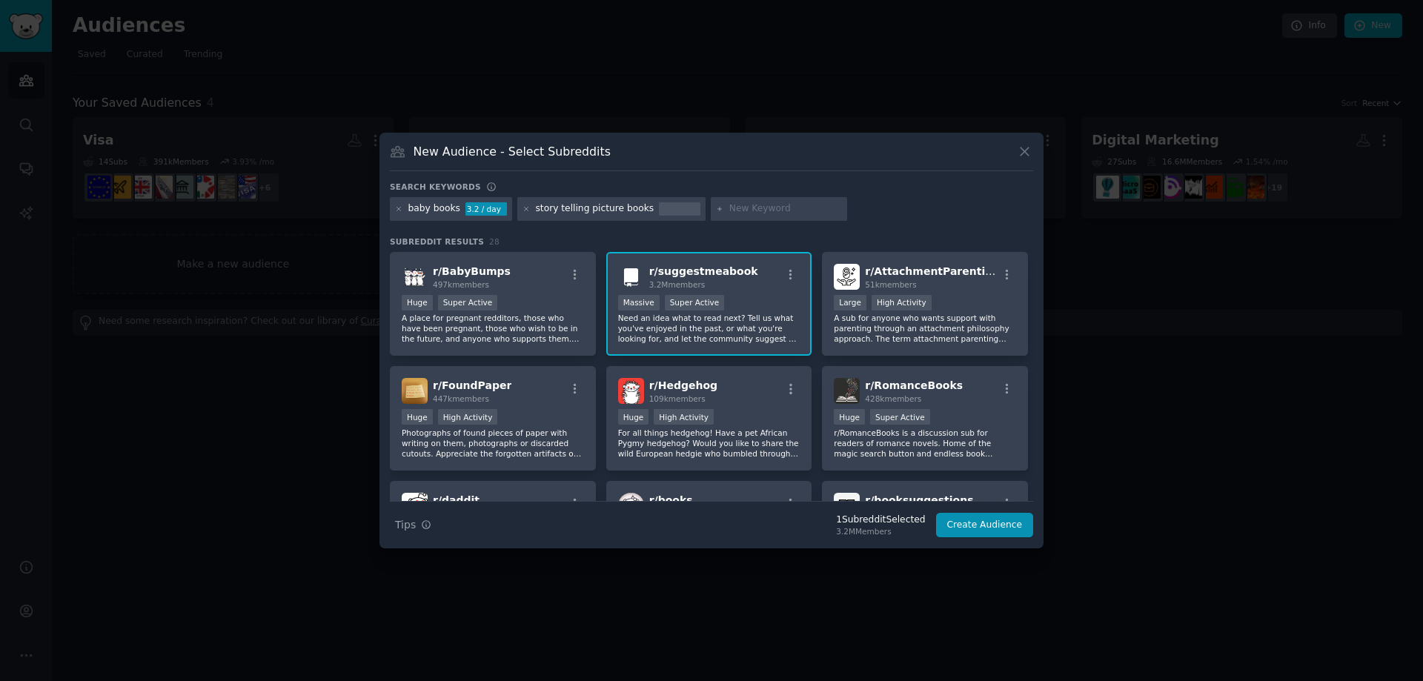
click at [669, 331] on p "Need an idea what to read next? Tell us what you've enjoyed in the past, or wha…" at bounding box center [709, 328] width 182 height 31
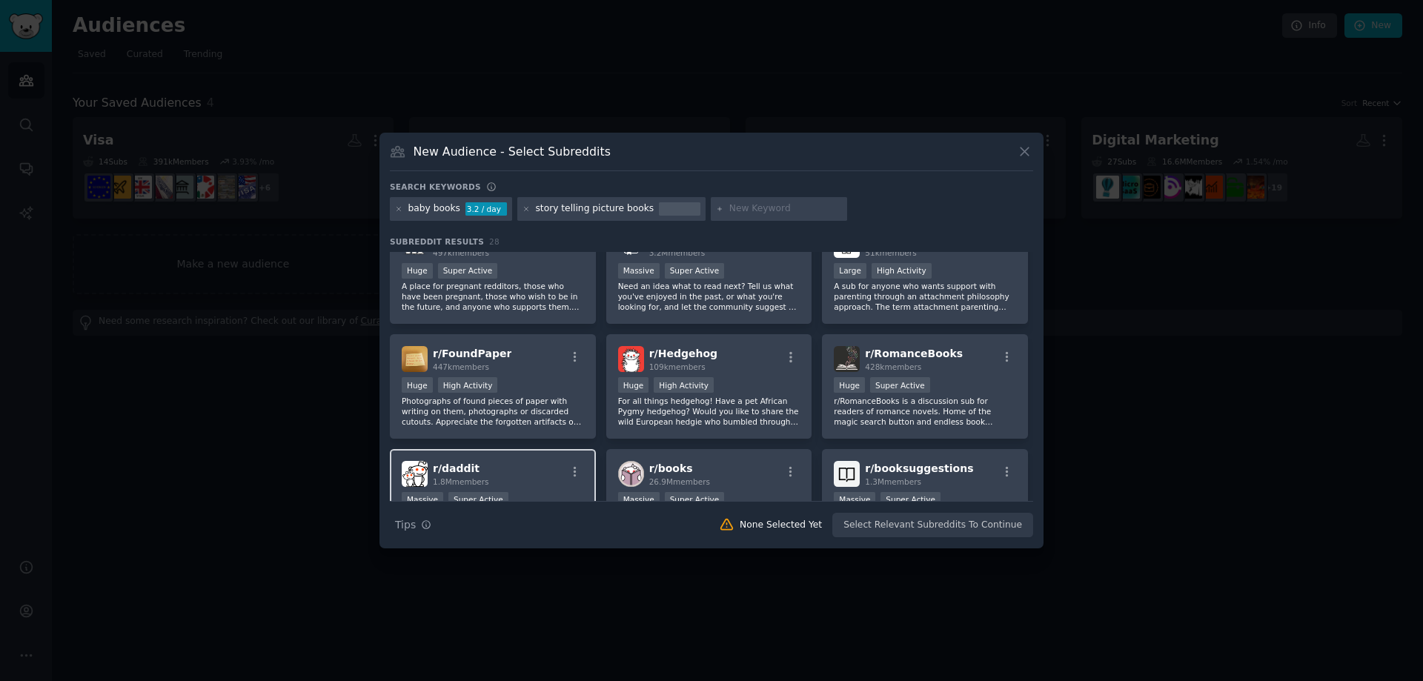
scroll to position [148, 0]
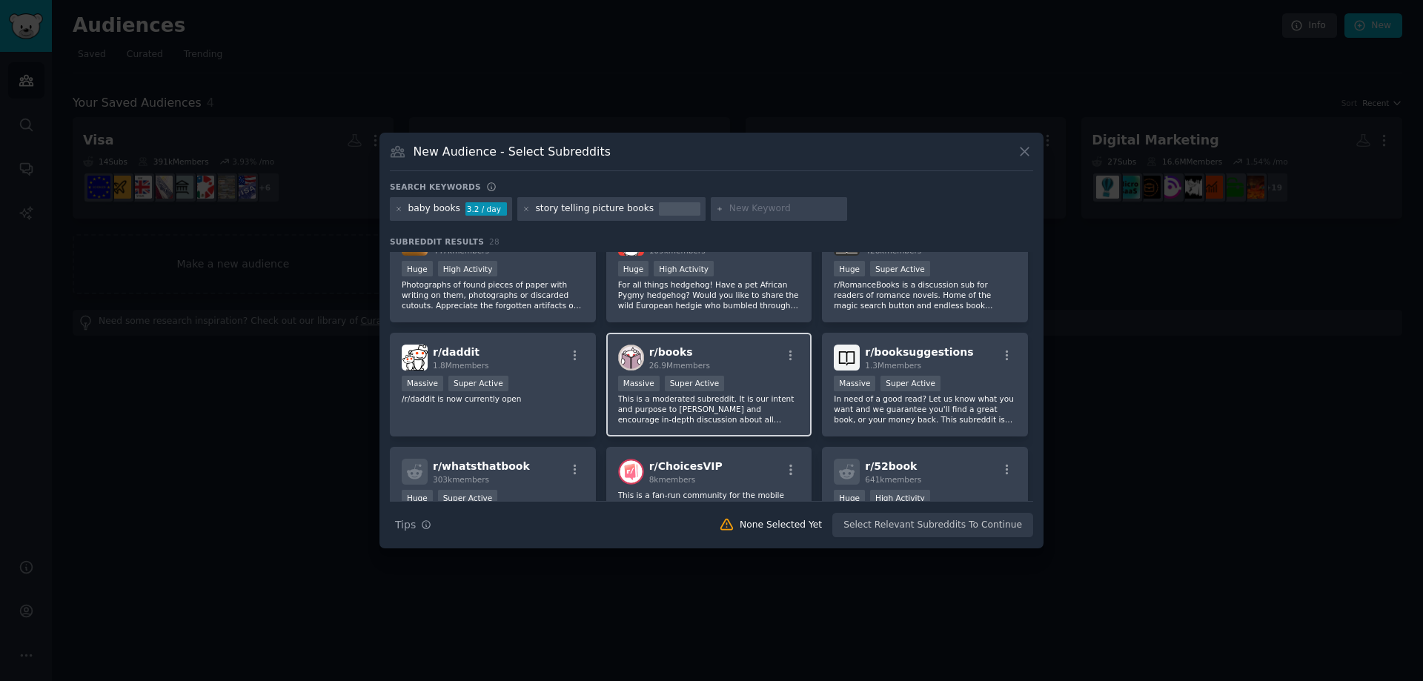
click at [794, 400] on p "This is a moderated subreddit. It is our intent and purpose to foster and encou…" at bounding box center [709, 409] width 182 height 31
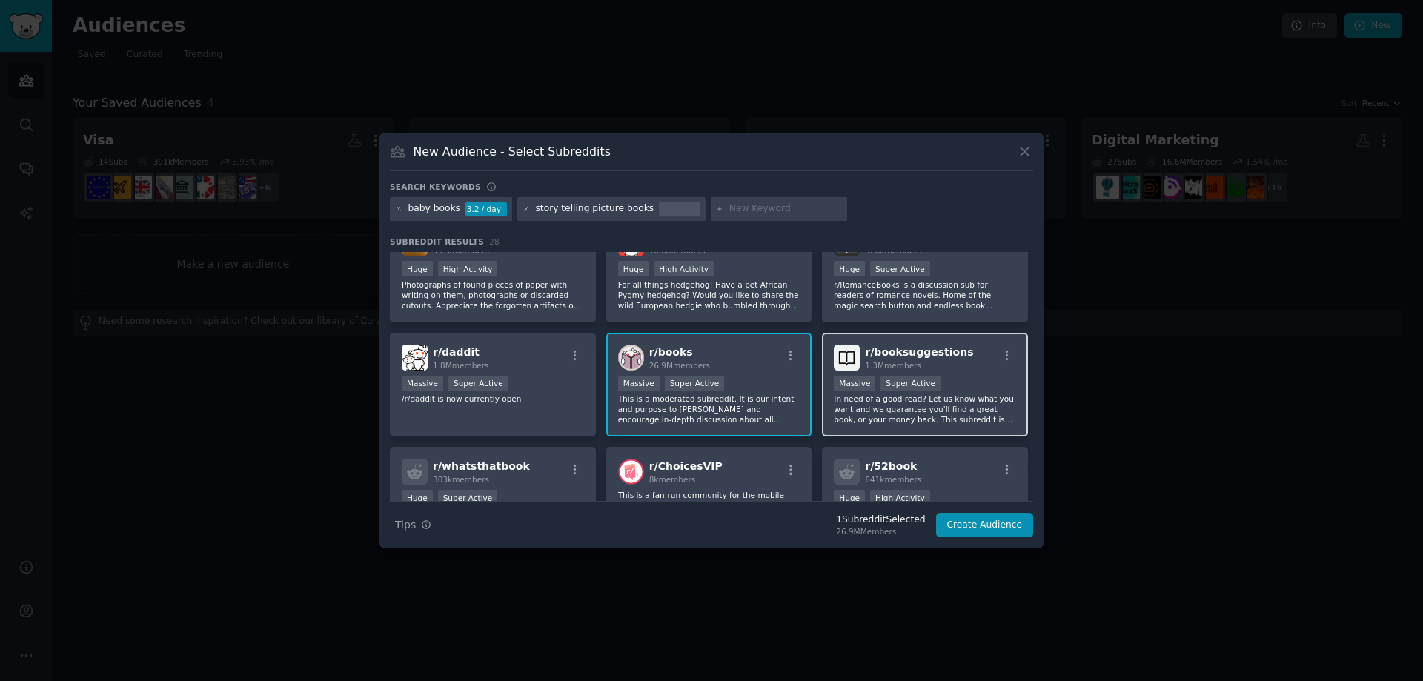
drag, startPoint x: 926, startPoint y: 404, endPoint x: 839, endPoint y: 409, distance: 87.6
click at [927, 404] on p "In need of a good read? Let us know what you want and we guarantee you'll find …" at bounding box center [925, 409] width 182 height 31
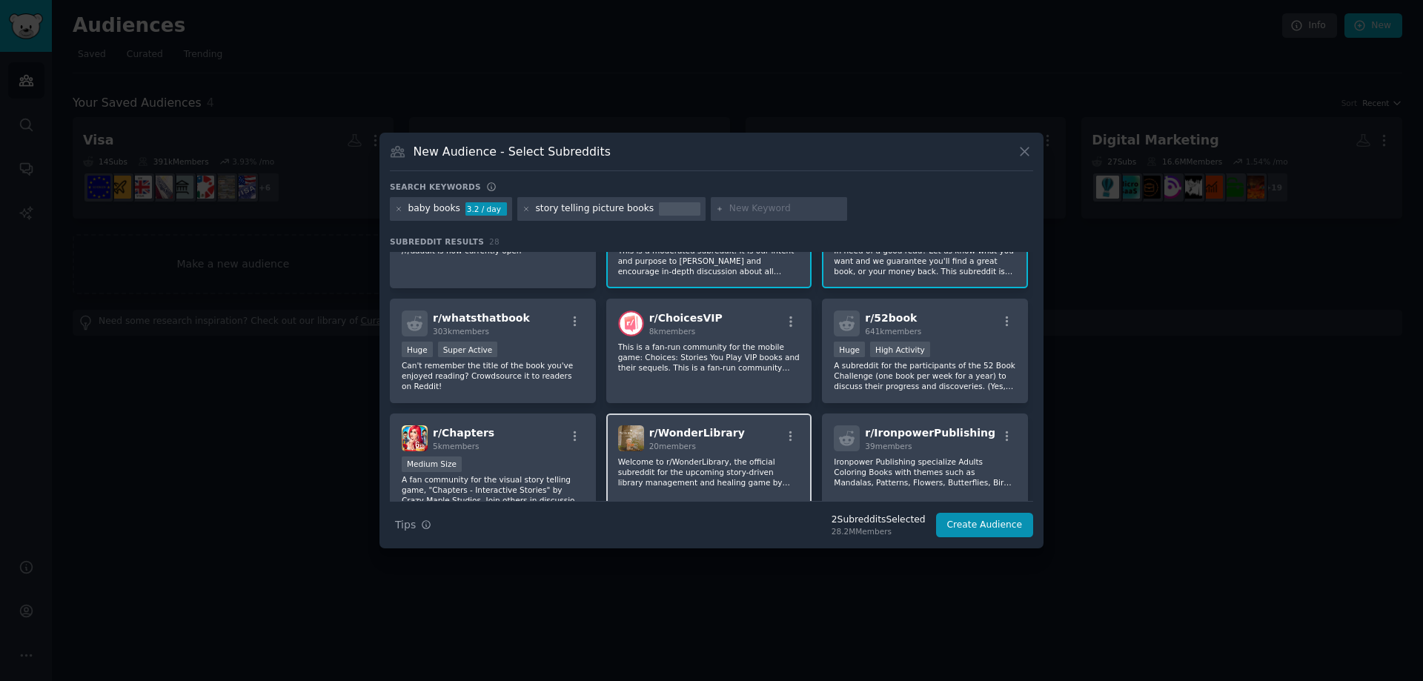
scroll to position [445, 0]
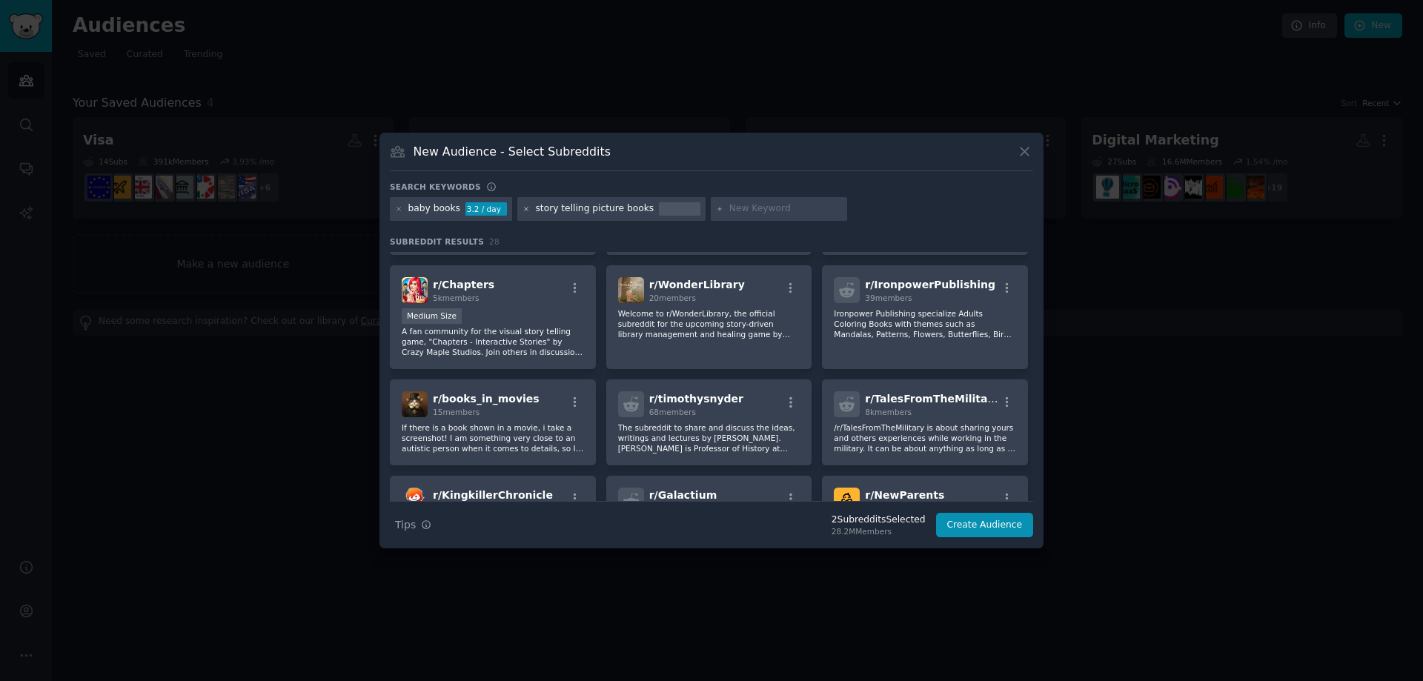
click at [523, 211] on icon at bounding box center [527, 209] width 8 height 8
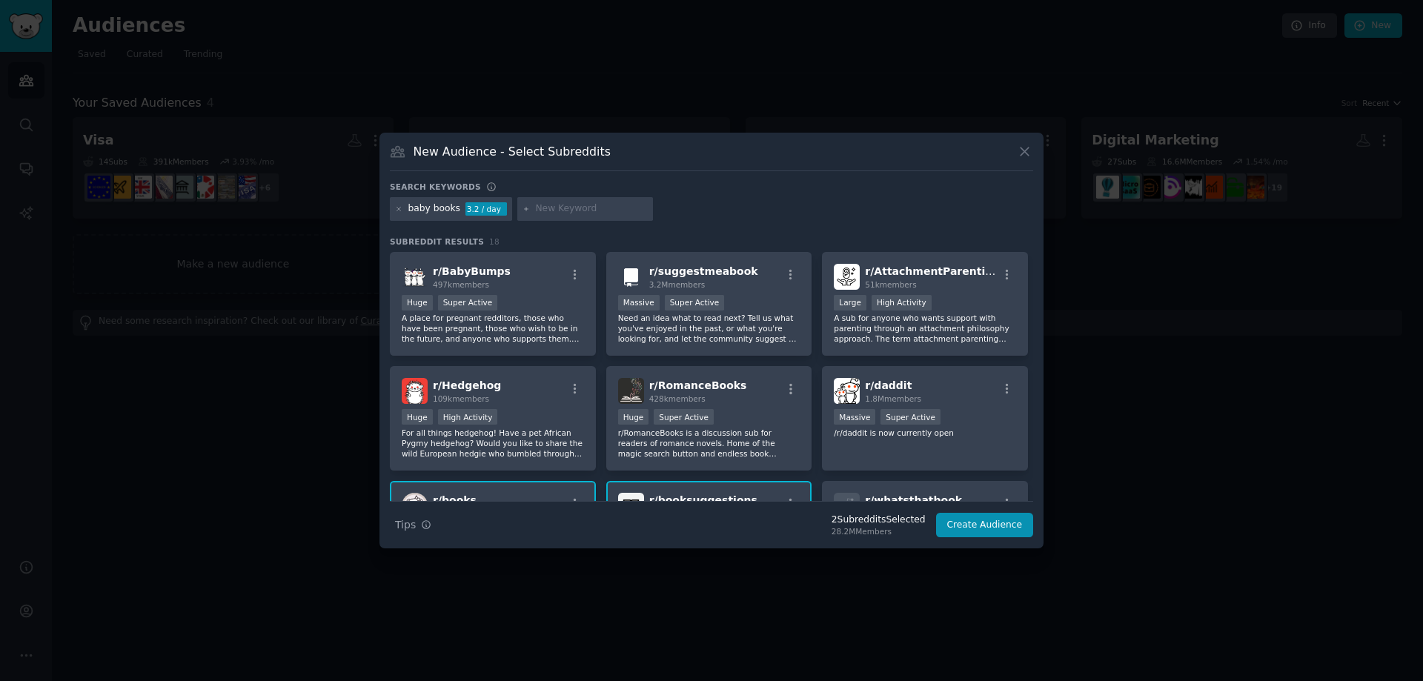
click at [535, 207] on input "text" at bounding box center [591, 208] width 113 height 13
type input "s"
type input "l"
type input "kids books"
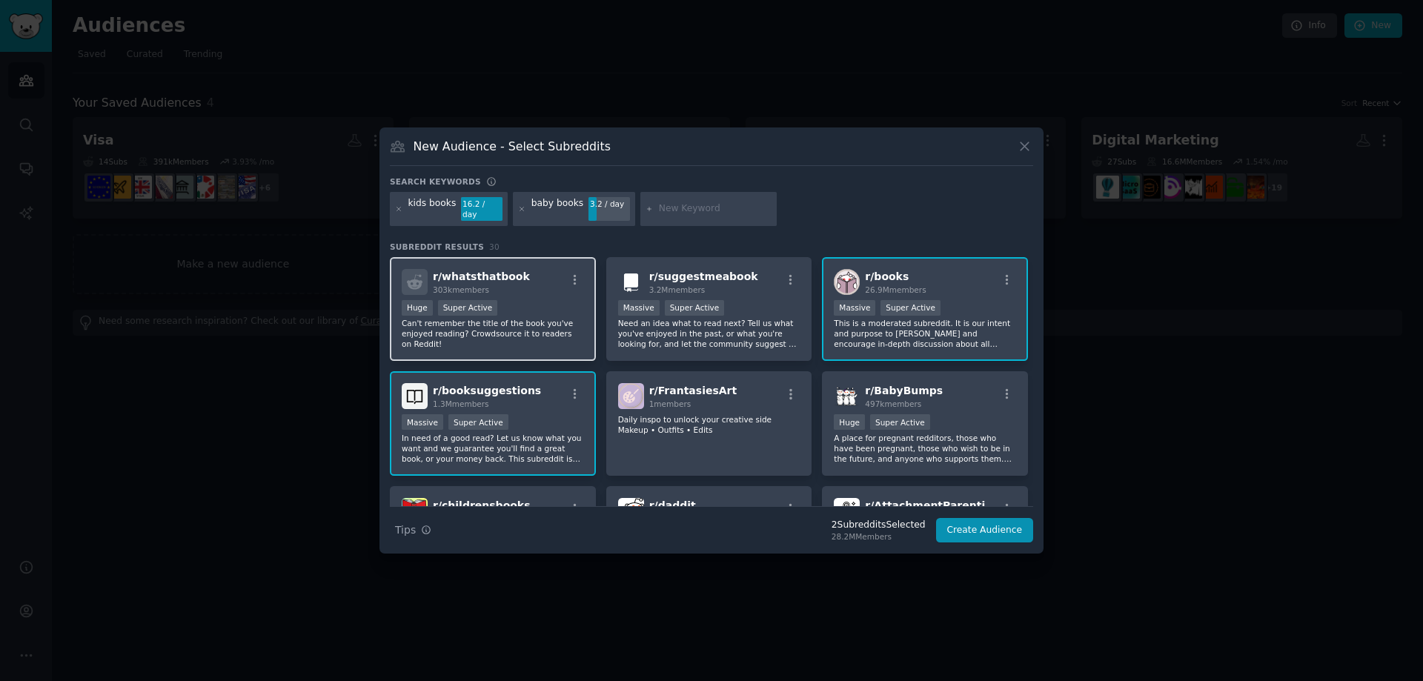
click at [580, 308] on div "Huge Super Active" at bounding box center [493, 309] width 182 height 19
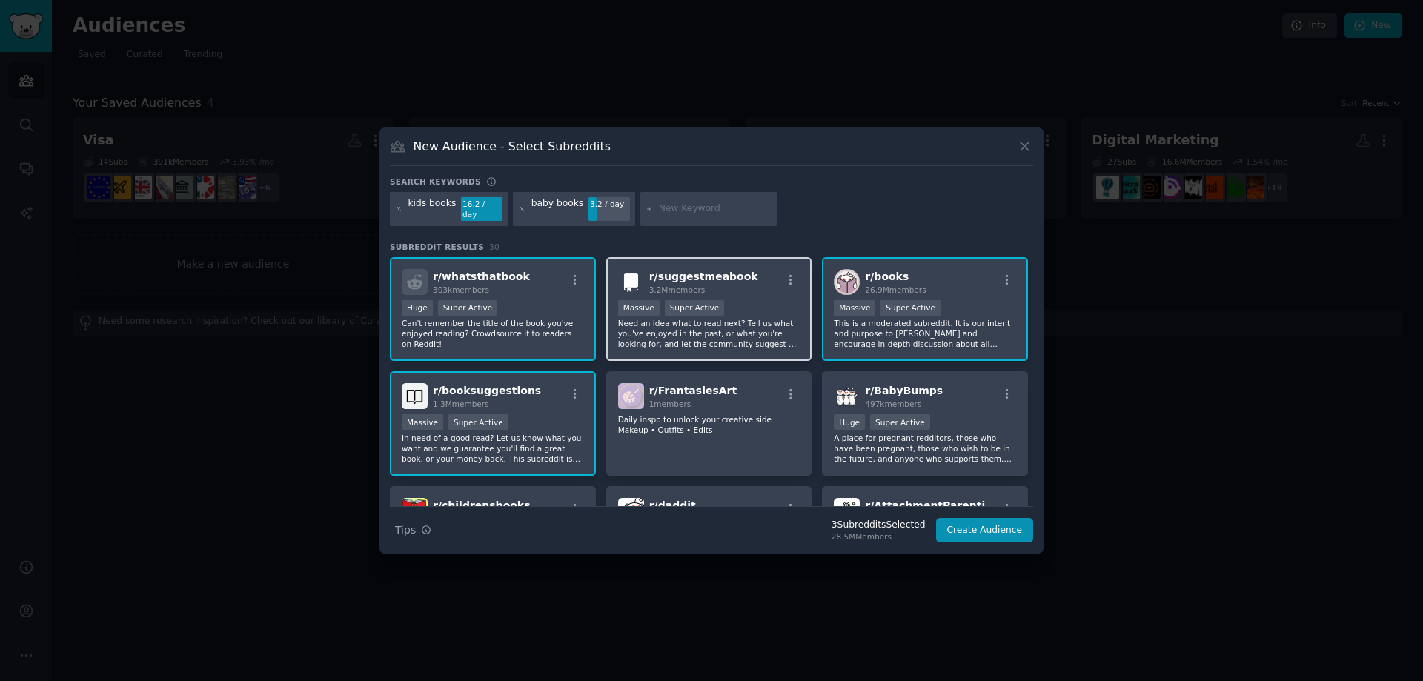
click at [664, 340] on p "Need an idea what to read next? Tell us what you've enjoyed in the past, or wha…" at bounding box center [709, 333] width 182 height 31
click at [976, 525] on button "Create Audience" at bounding box center [985, 530] width 98 height 25
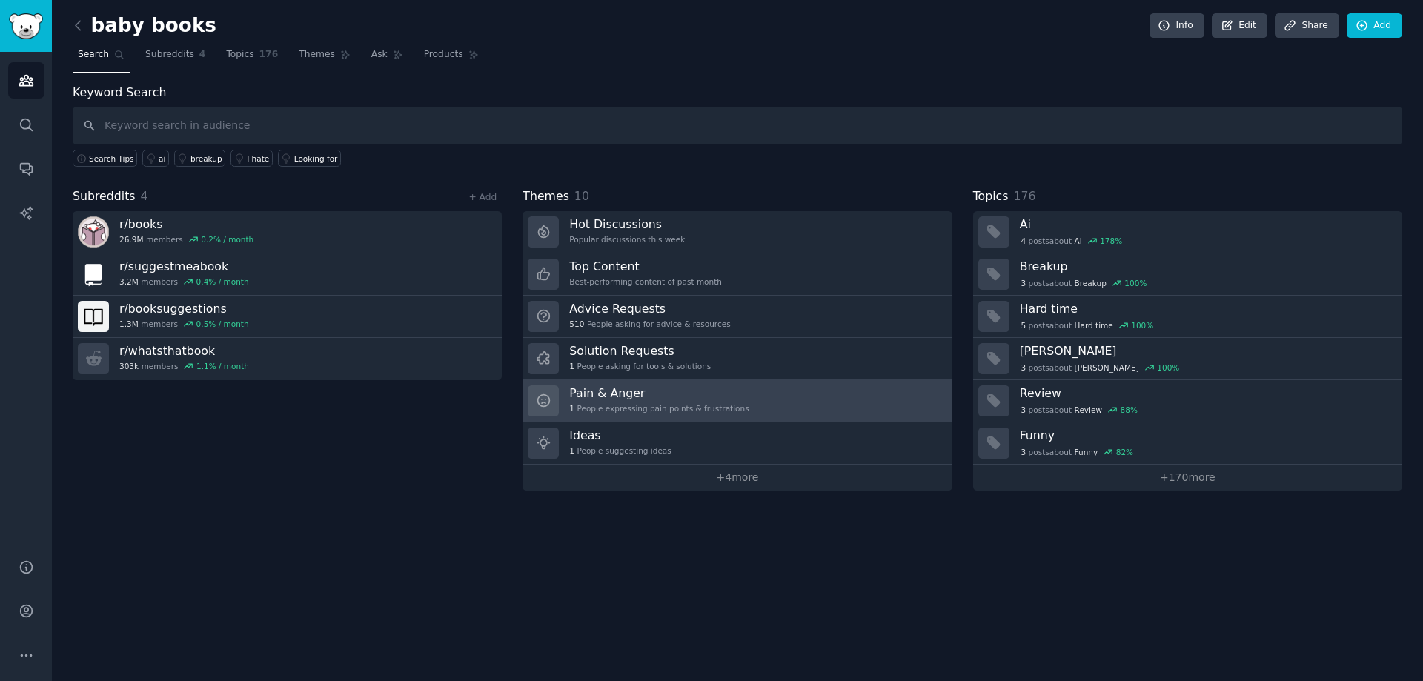
click at [663, 395] on h3 "Pain & Anger" at bounding box center [658, 394] width 179 height 16
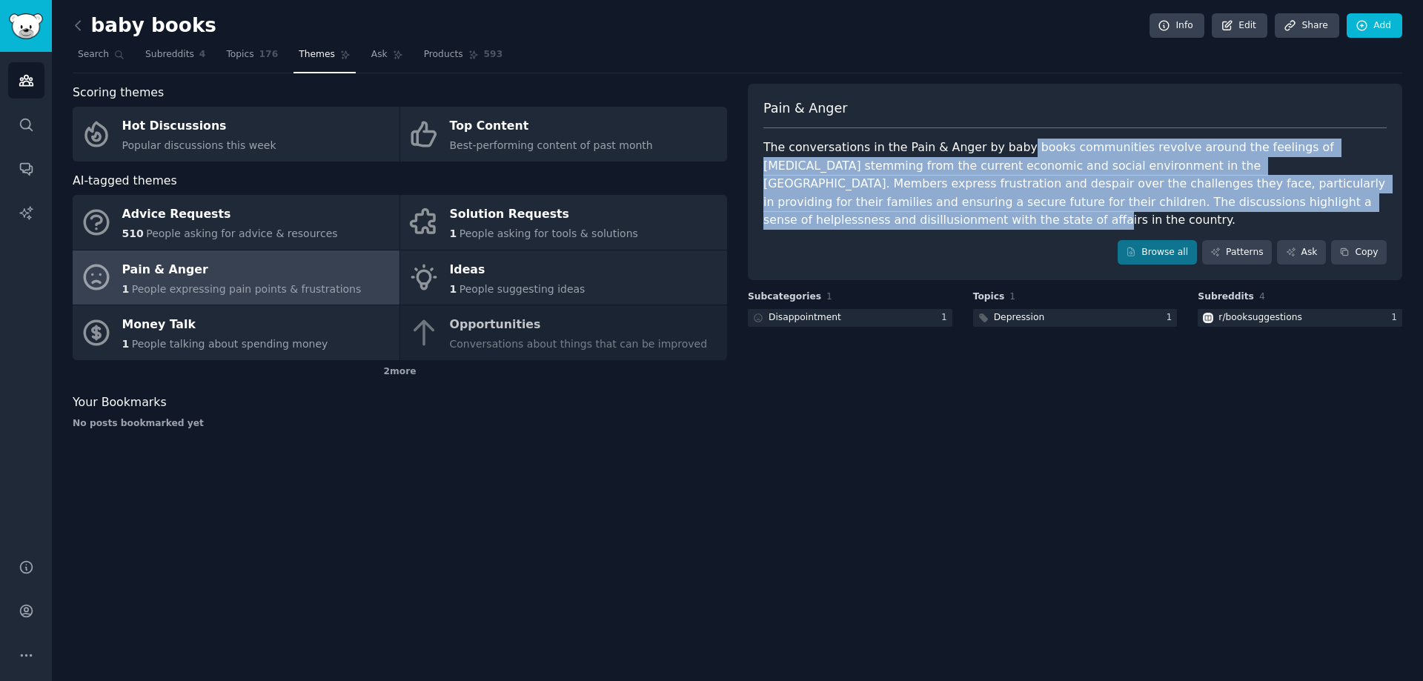
drag, startPoint x: 1013, startPoint y: 146, endPoint x: 1299, endPoint y: 194, distance: 289.5
click at [1299, 194] on div "The conversations in the Pain & Anger by baby books communities revolve around …" at bounding box center [1076, 184] width 624 height 91
click at [882, 309] on div at bounding box center [850, 318] width 205 height 19
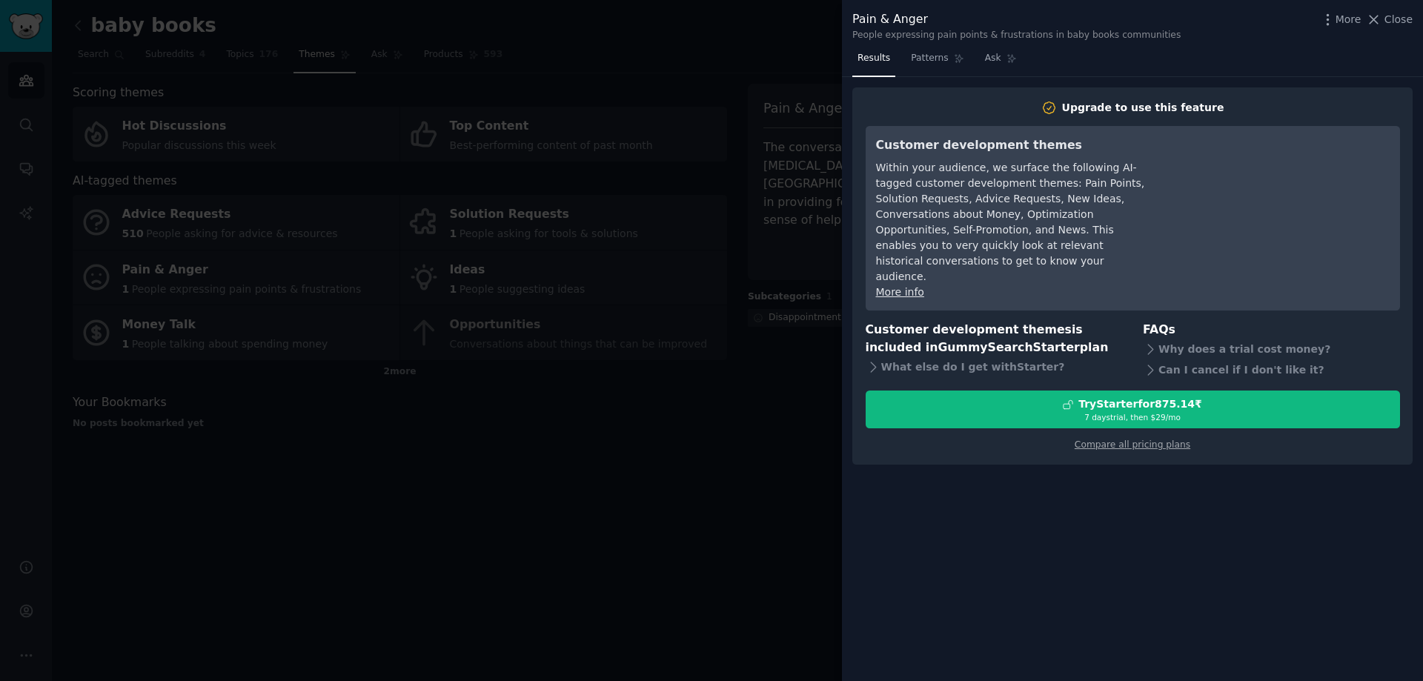
click at [773, 342] on div at bounding box center [711, 340] width 1423 height 681
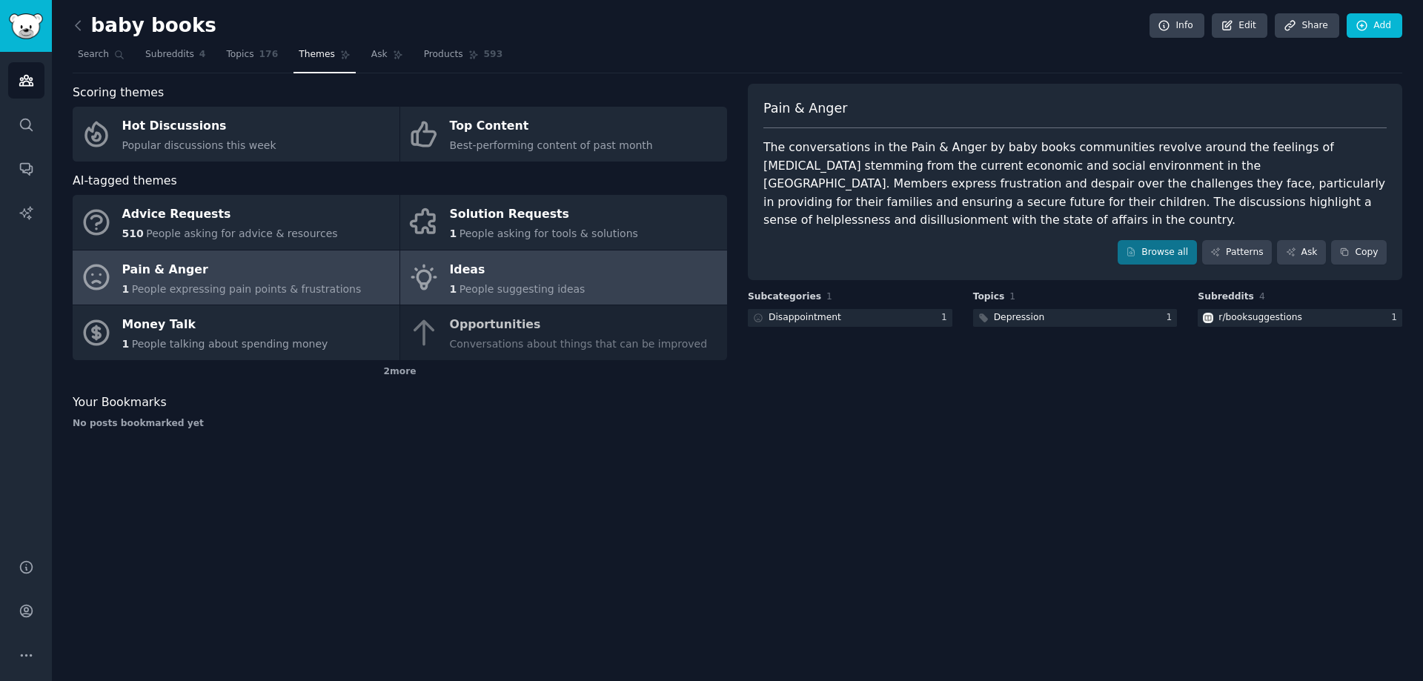
click at [473, 279] on div "Ideas" at bounding box center [518, 270] width 136 height 24
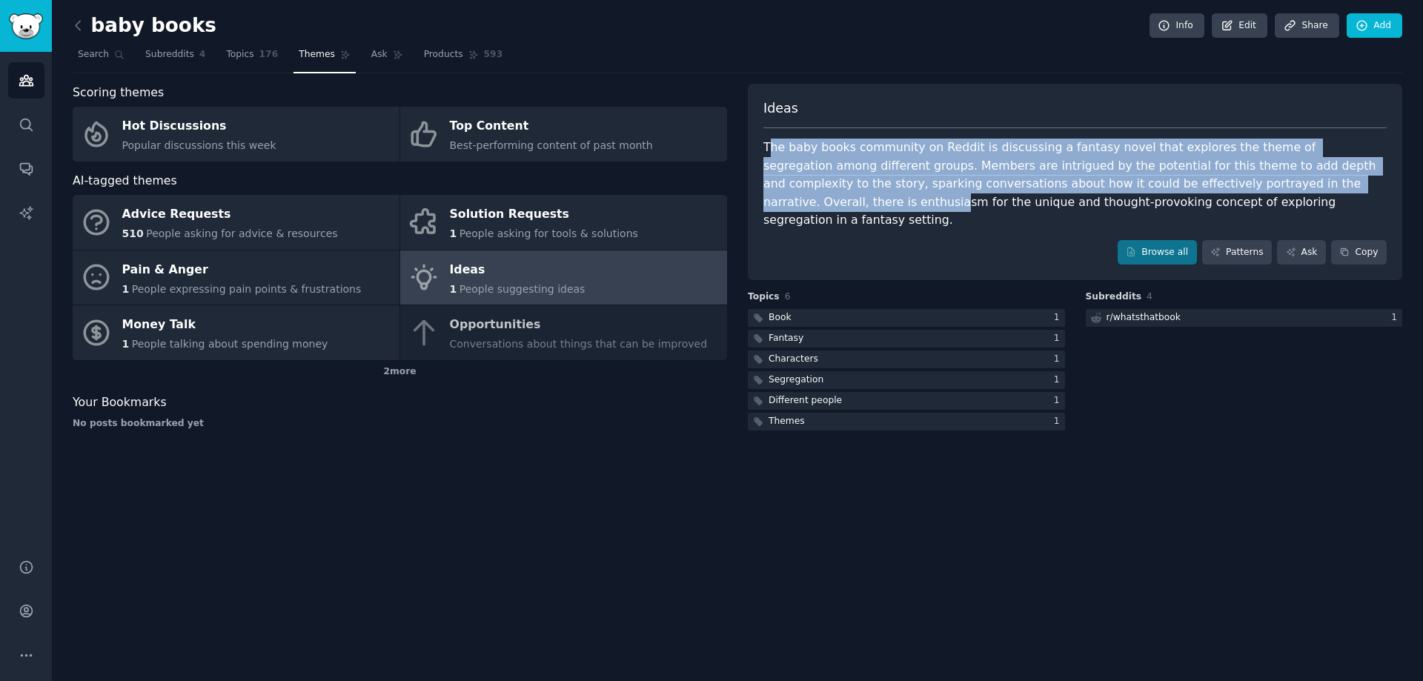
drag, startPoint x: 772, startPoint y: 148, endPoint x: 1174, endPoint y: 195, distance: 405.4
click at [1287, 190] on div "The baby books community on Reddit is discussing a fantasy novel that explores …" at bounding box center [1076, 184] width 624 height 91
